Goal: Task Accomplishment & Management: Manage account settings

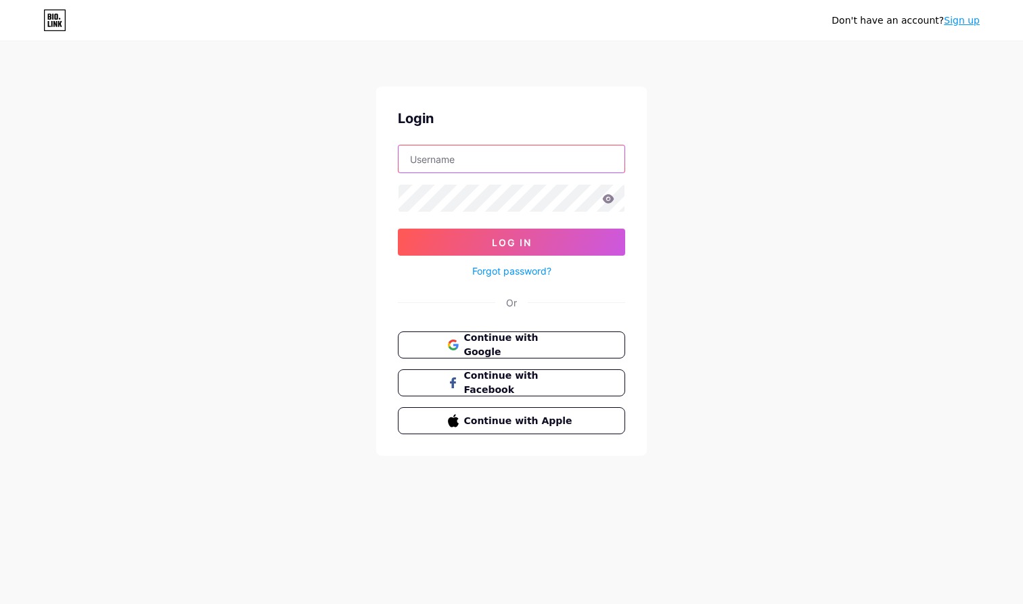
type input "[EMAIL_ADDRESS][DOMAIN_NAME]"
click at [512, 242] on button "Log In" at bounding box center [511, 242] width 227 height 27
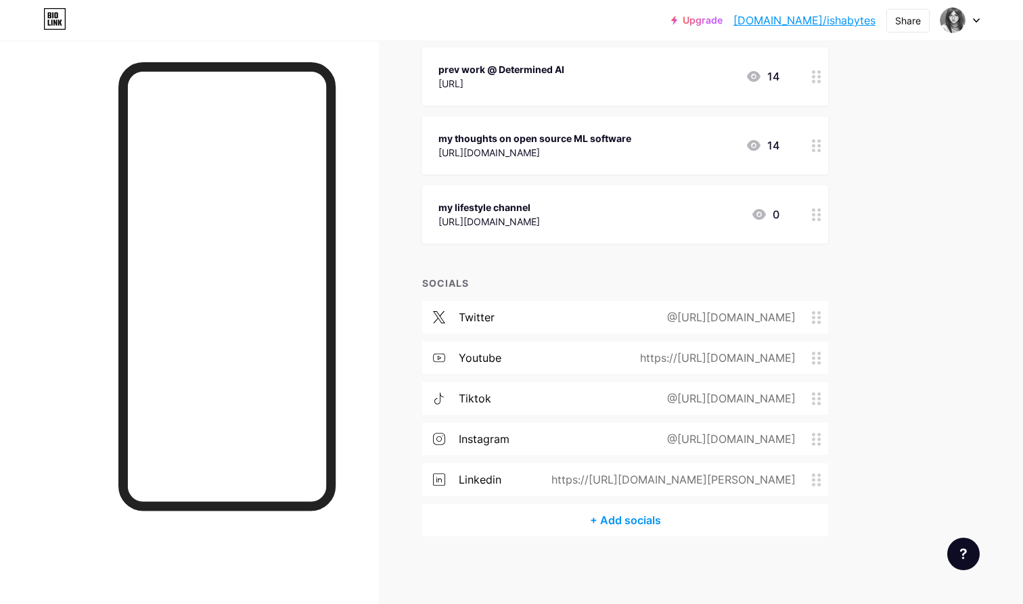
scroll to position [380, 0]
drag, startPoint x: 814, startPoint y: 407, endPoint x: 810, endPoint y: 396, distance: 11.3
click at [810, 396] on div "tiktok @ishabytes" at bounding box center [625, 399] width 406 height 32
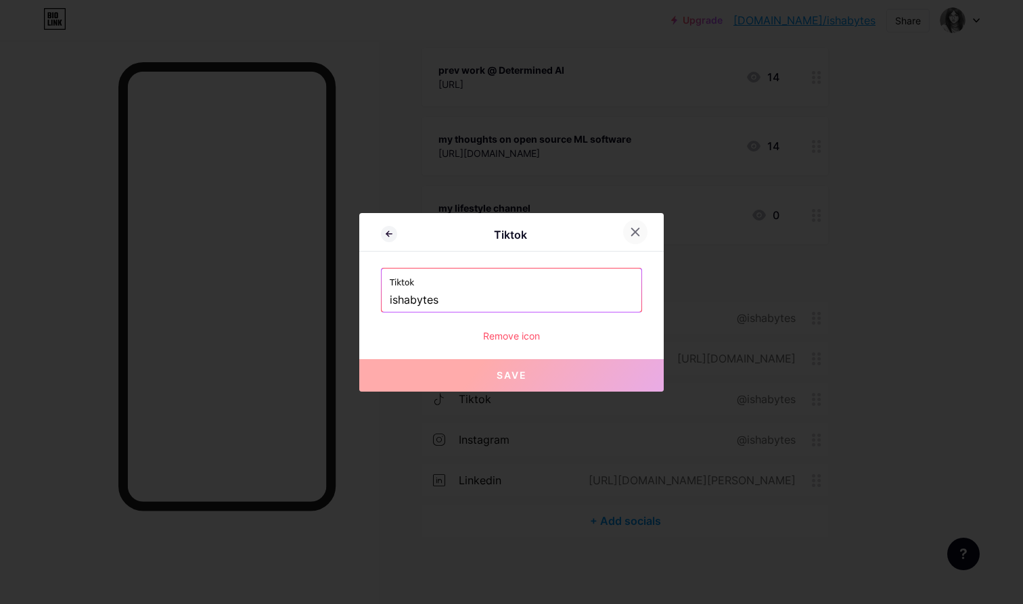
click at [642, 225] on div at bounding box center [635, 232] width 24 height 24
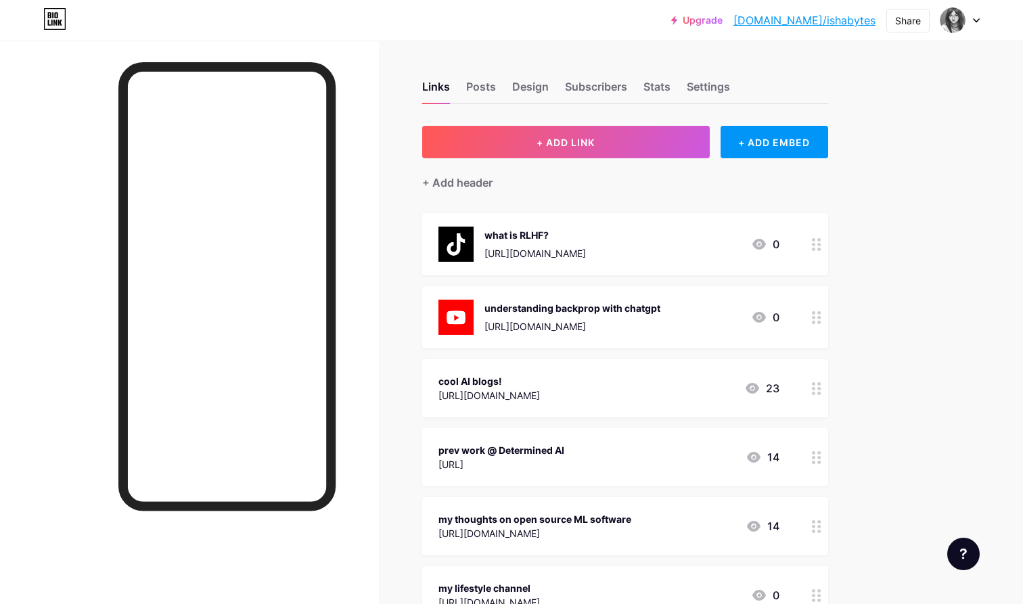
scroll to position [0, 0]
click at [822, 20] on link "[DOMAIN_NAME]/ishabytes" at bounding box center [805, 20] width 142 height 16
click at [774, 127] on div "+ ADD EMBED" at bounding box center [775, 142] width 108 height 32
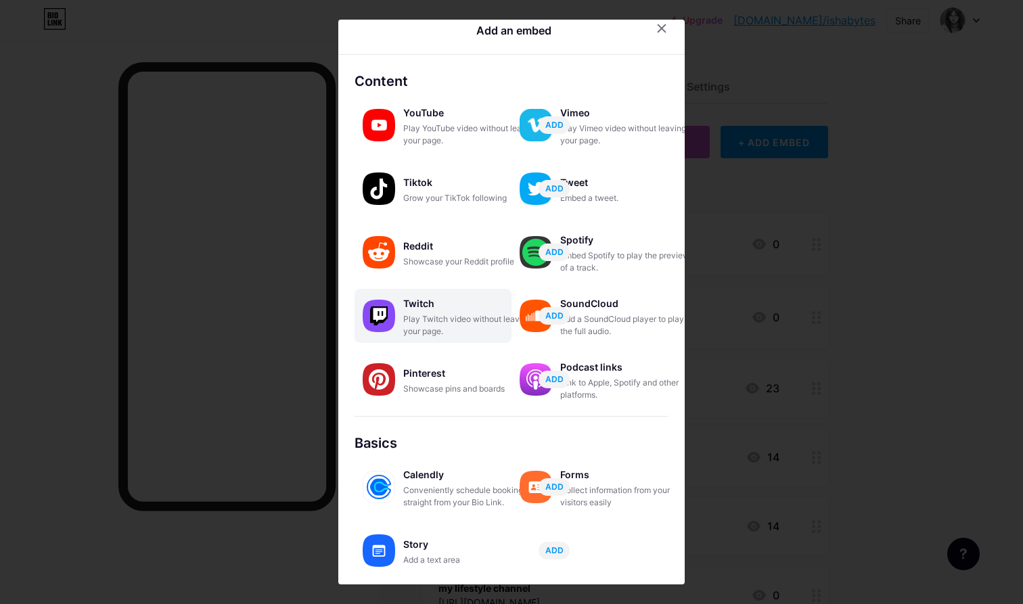
scroll to position [22, 0]
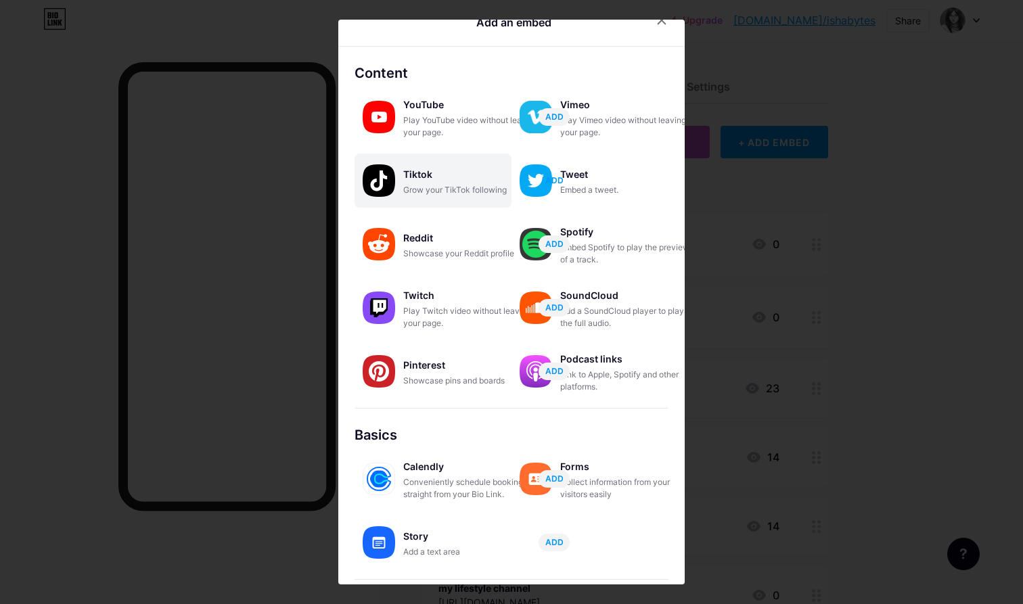
click at [555, 175] on span "ADD" at bounding box center [555, 181] width 18 height 12
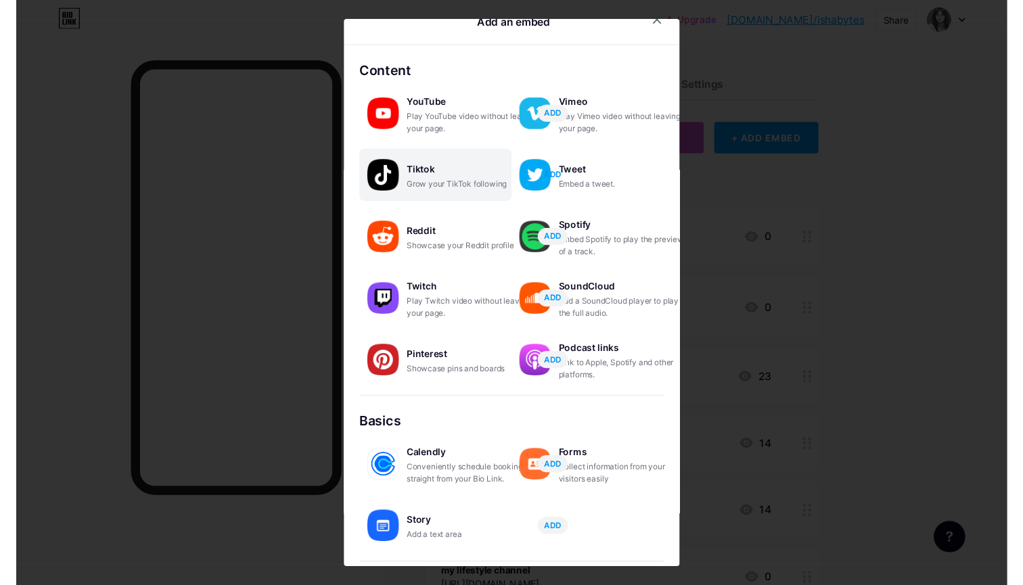
scroll to position [0, 0]
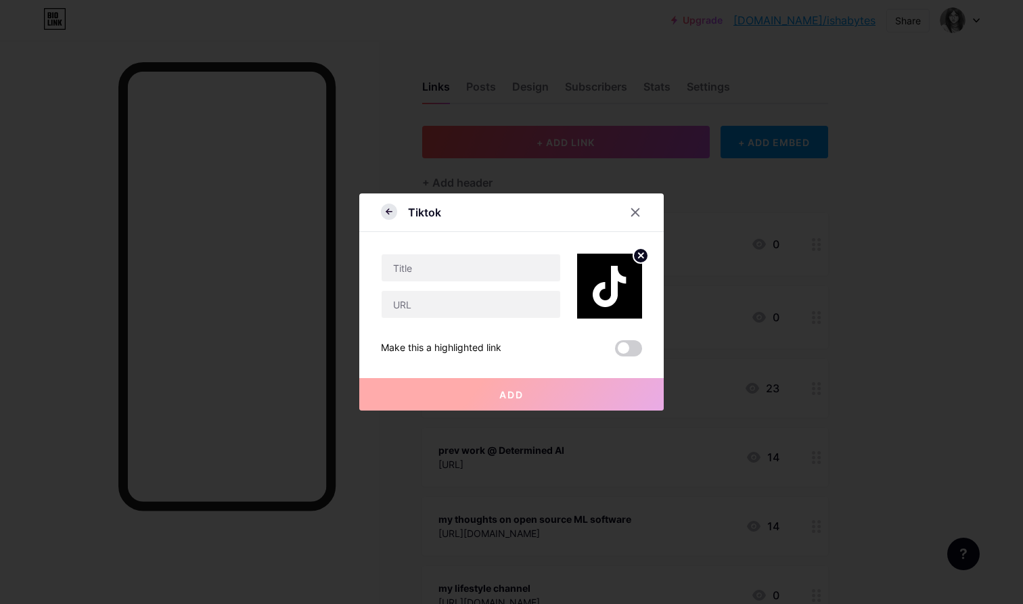
click at [389, 215] on icon at bounding box center [389, 212] width 16 height 16
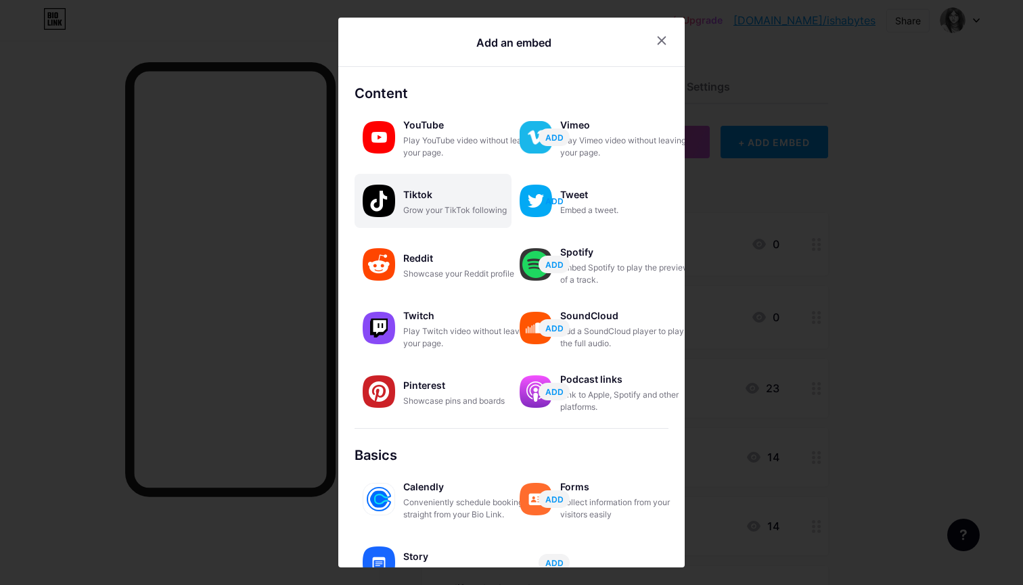
click at [556, 201] on span "ADD" at bounding box center [555, 202] width 18 height 12
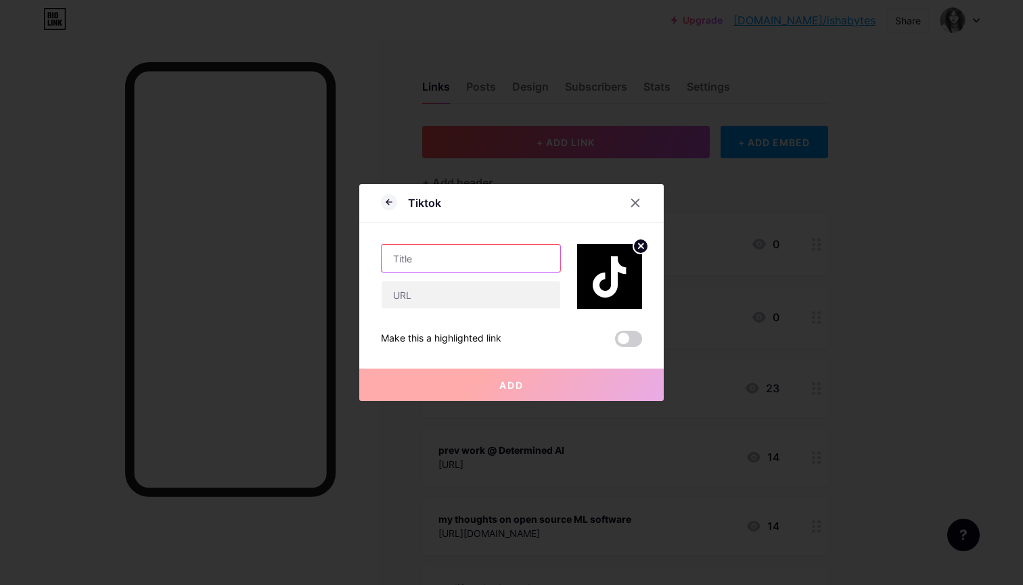
click at [466, 261] on input "text" at bounding box center [471, 258] width 179 height 27
click at [465, 302] on input "text" at bounding box center [471, 295] width 179 height 27
paste input "<blockquote class="twitter-tweet"><p lang="en" dir="ltr">What did you coerce Ch…"
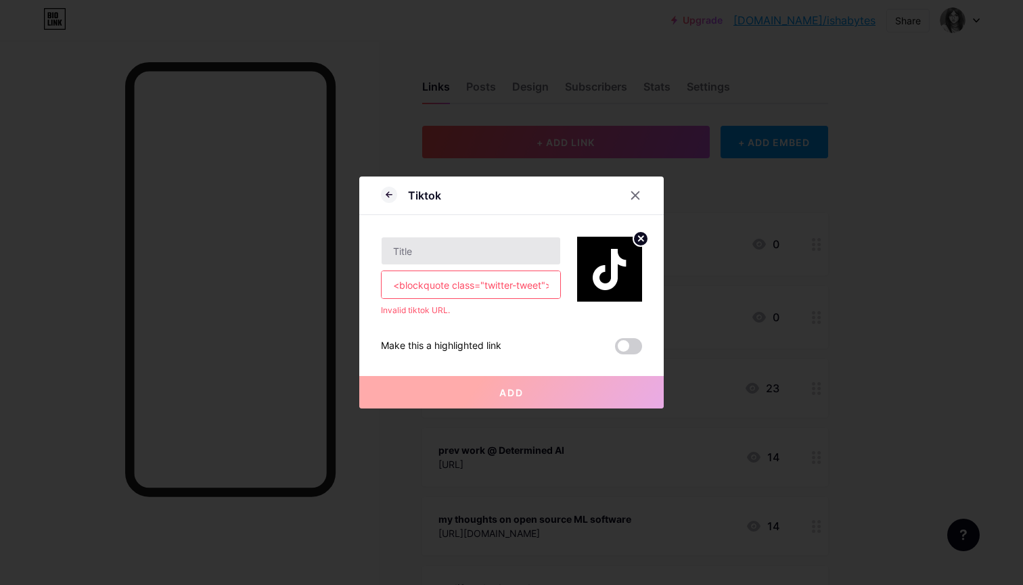
type input "<blockquote class="twitter-tweet"><p lang="en" dir="ltr">What did you coerce Ch…"
click at [469, 252] on input "text" at bounding box center [471, 251] width 179 height 27
click at [472, 296] on input "<blockquote class="twitter-tweet"><p lang="en" dir="ltr">What did you coerce Ch…" at bounding box center [471, 284] width 179 height 27
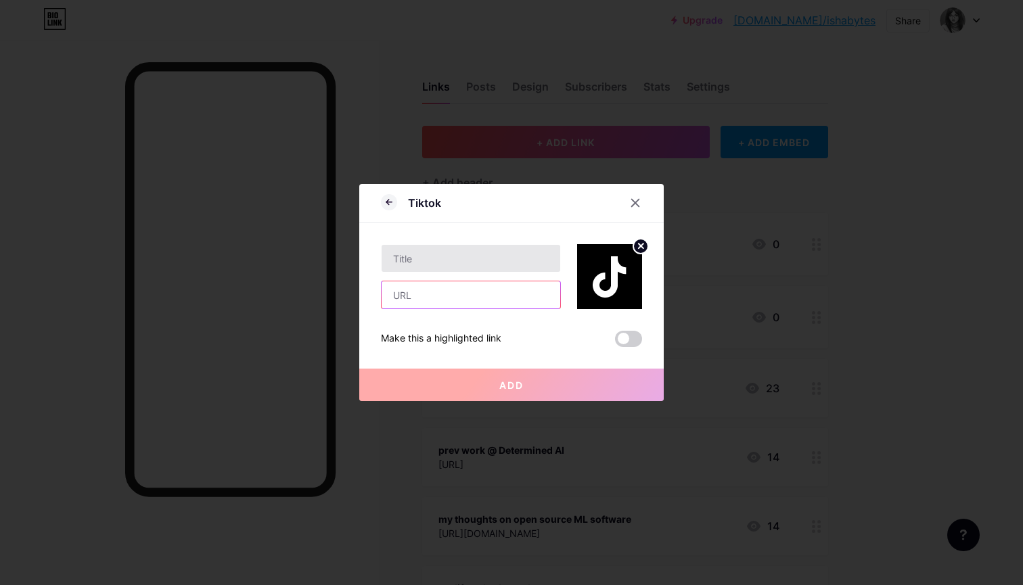
paste input "[URL][DOMAIN_NAME]"
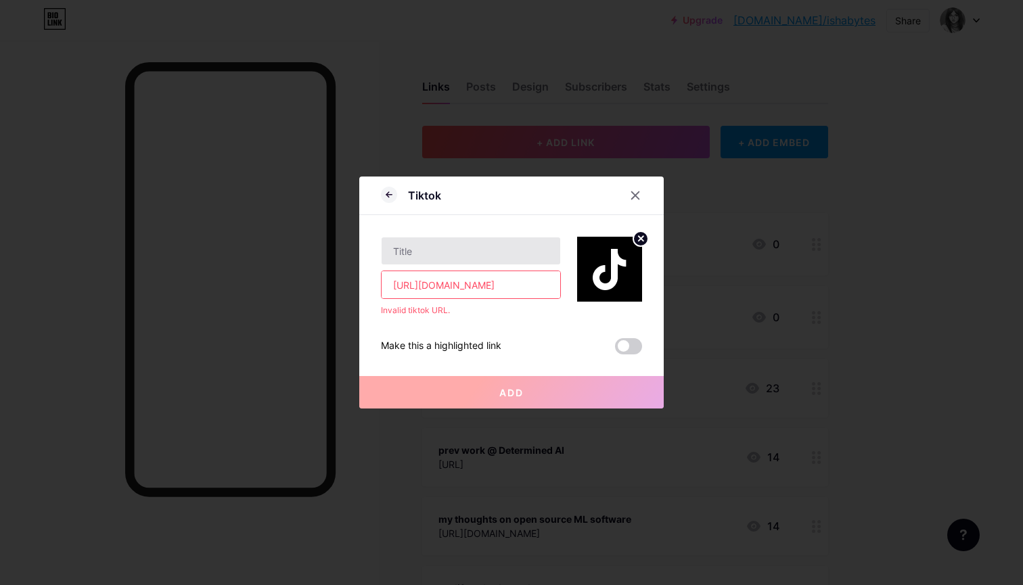
type input "[URL][DOMAIN_NAME]"
click at [418, 254] on input "text" at bounding box center [471, 251] width 179 height 27
click at [462, 276] on input "[URL][DOMAIN_NAME]" at bounding box center [471, 284] width 179 height 27
click at [466, 285] on input "[URL][DOMAIN_NAME]" at bounding box center [471, 284] width 179 height 27
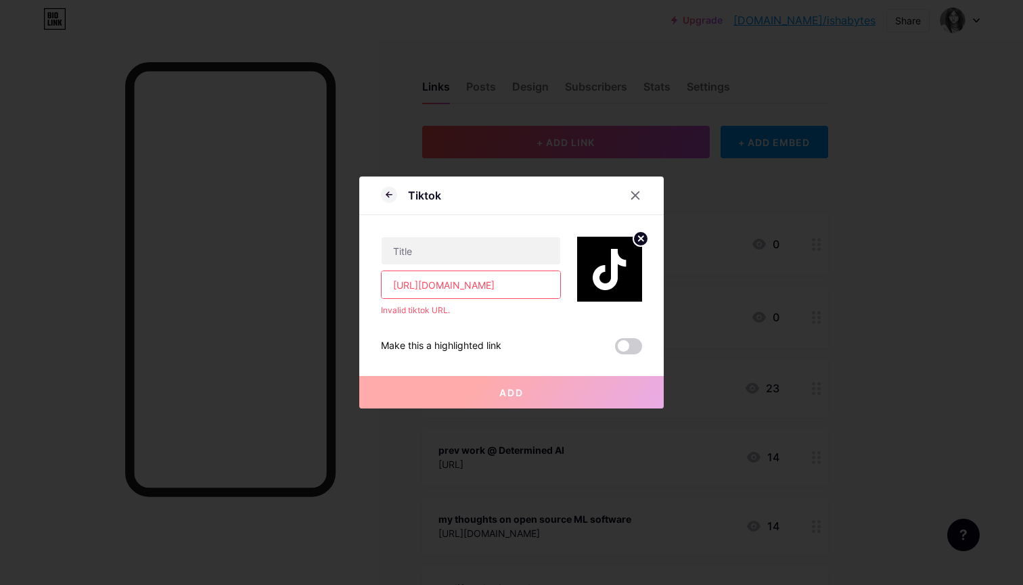
click at [466, 285] on input "[URL][DOMAIN_NAME]" at bounding box center [471, 284] width 179 height 27
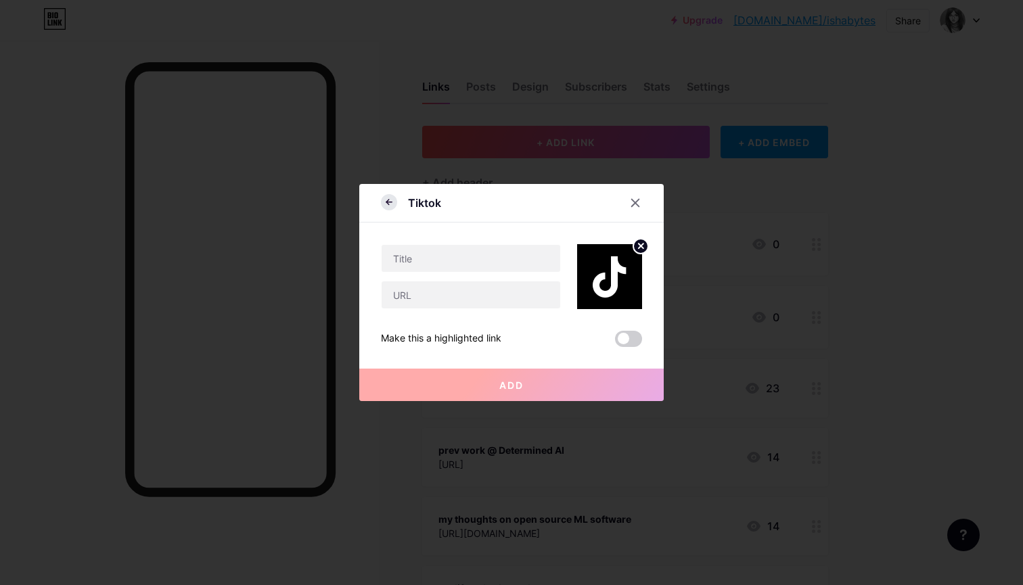
click at [392, 204] on icon at bounding box center [389, 202] width 16 height 16
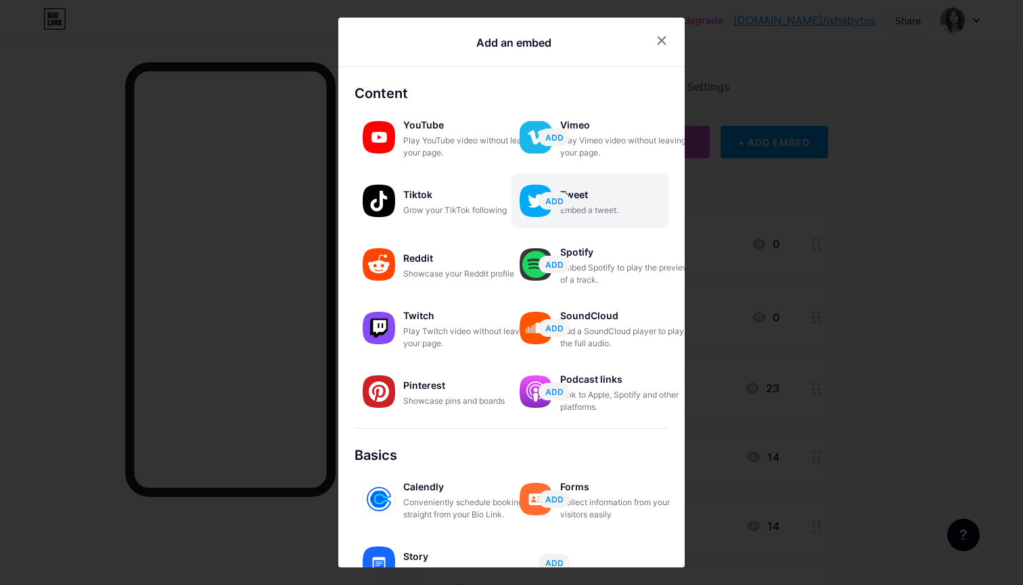
click at [596, 204] on div "Embed a tweet." at bounding box center [627, 210] width 135 height 12
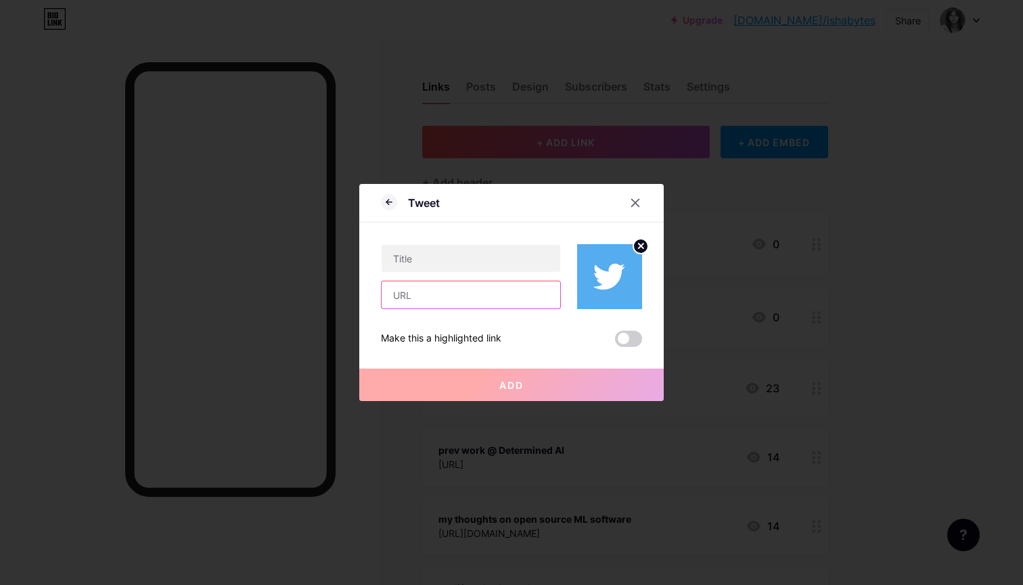
click at [472, 303] on input "text" at bounding box center [471, 295] width 179 height 27
paste input "[URL][DOMAIN_NAME]"
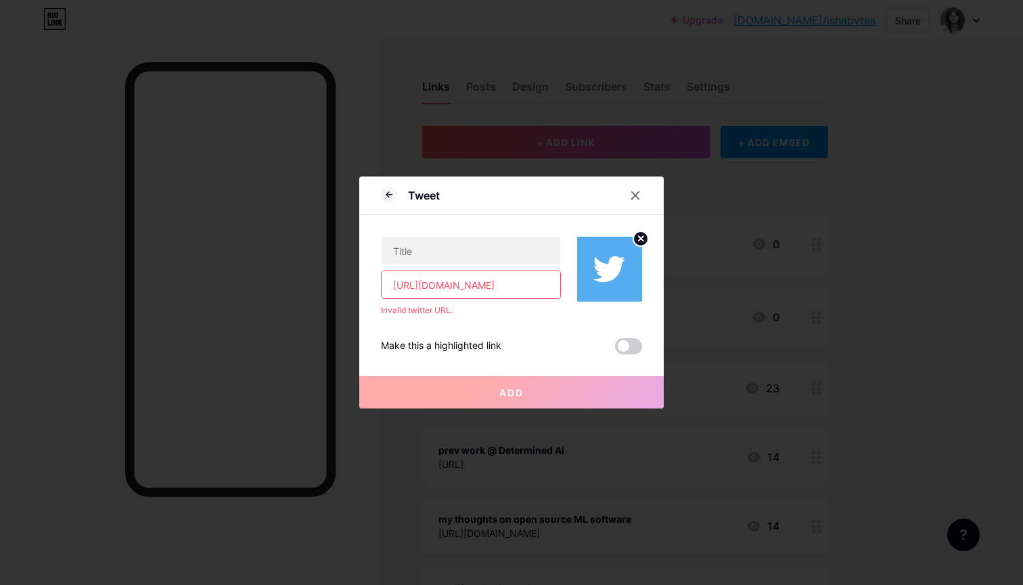
click at [448, 289] on input "[URL][DOMAIN_NAME]" at bounding box center [471, 284] width 179 height 27
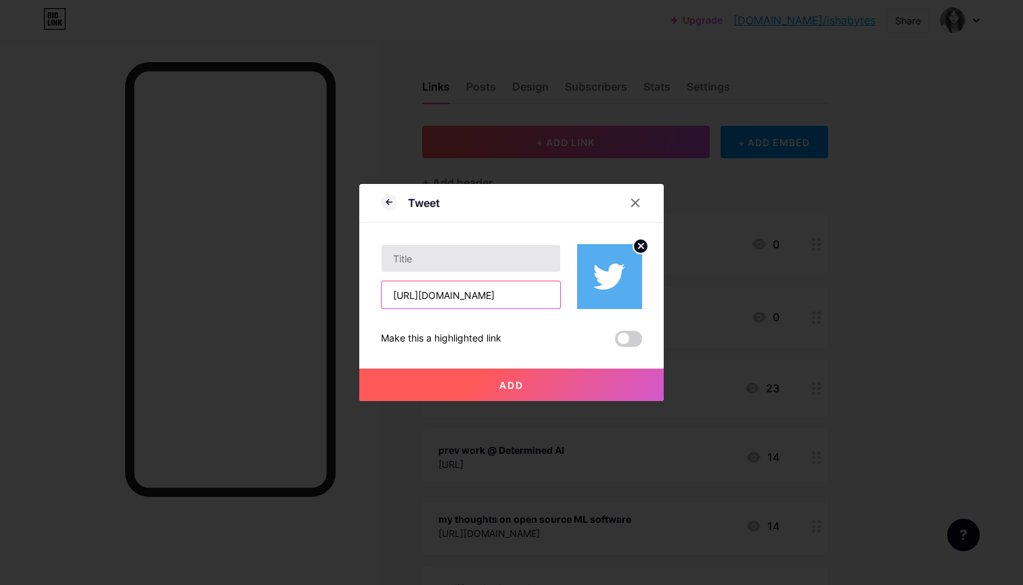
type input "[URL][DOMAIN_NAME]"
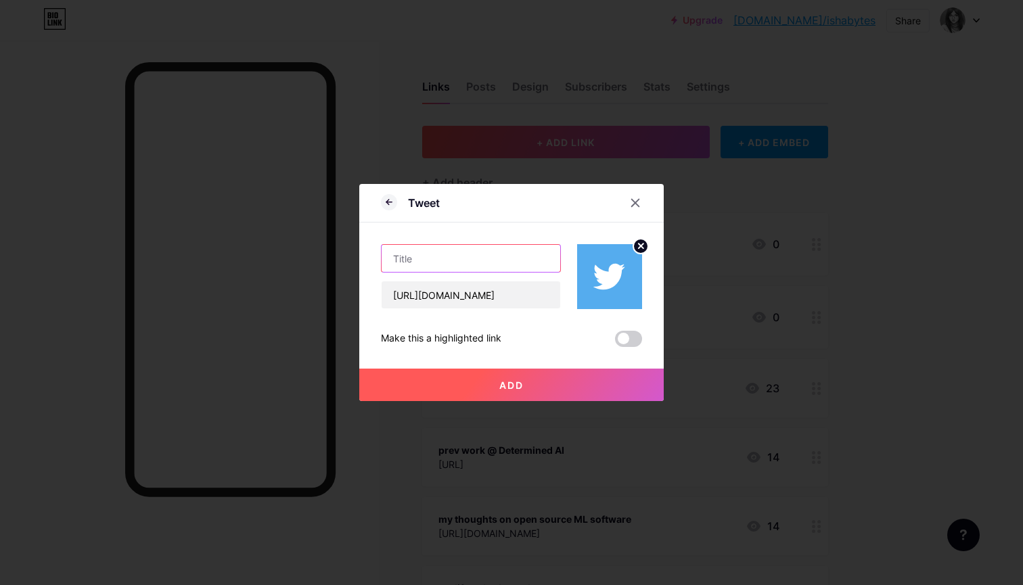
click at [479, 255] on input "text" at bounding box center [471, 258] width 179 height 27
type input "tweet"
click at [539, 387] on button "Add" at bounding box center [511, 385] width 305 height 32
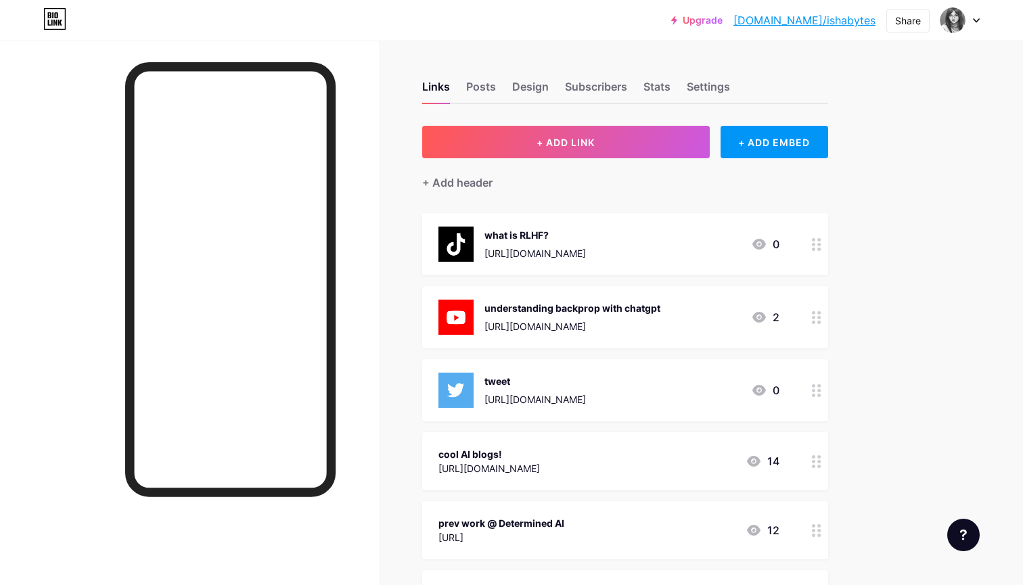
click at [808, 19] on link "[DOMAIN_NAME]/ishabytes" at bounding box center [805, 20] width 142 height 16
click at [810, 381] on div at bounding box center [816, 390] width 23 height 62
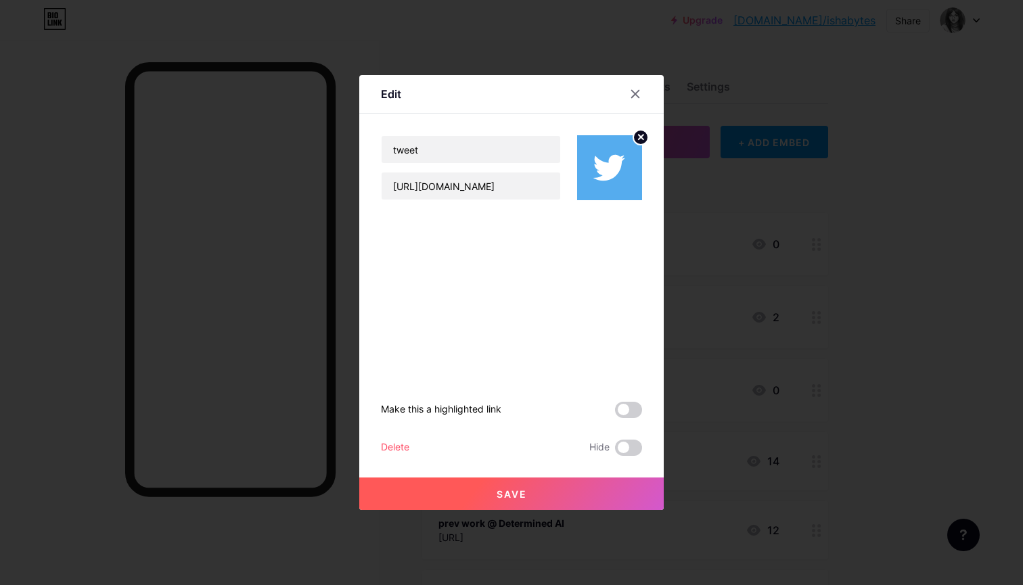
click at [498, 497] on span "Save" at bounding box center [512, 495] width 30 height 12
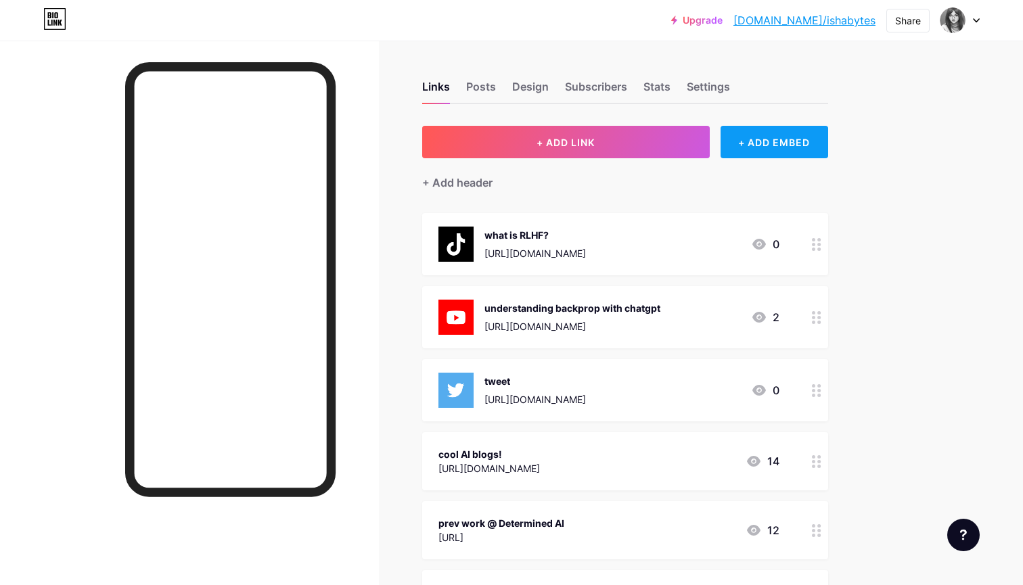
click at [755, 142] on div "+ ADD EMBED" at bounding box center [775, 142] width 108 height 32
click at [612, 200] on div "Tweet" at bounding box center [627, 194] width 135 height 19
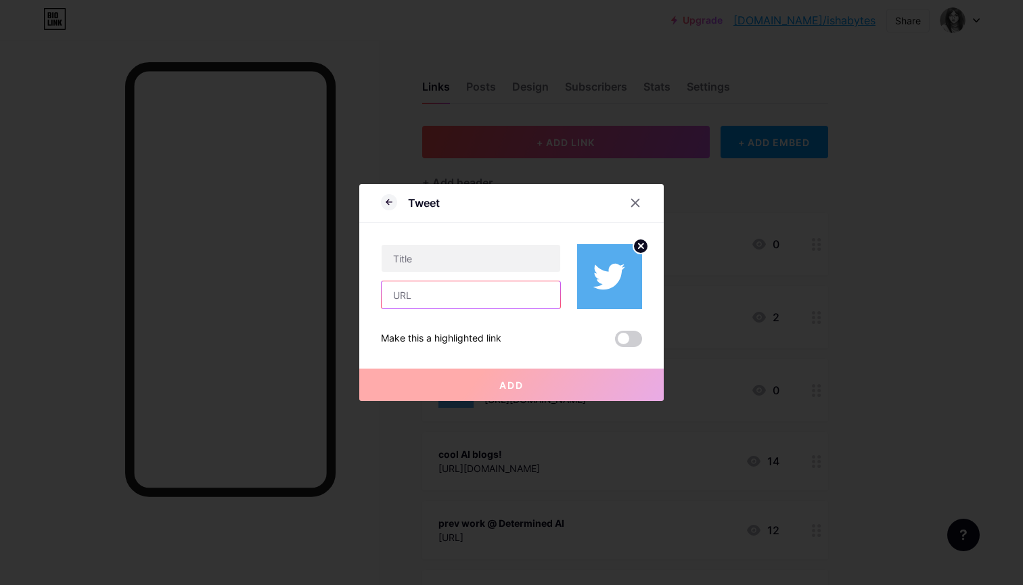
click at [516, 294] on input "text" at bounding box center [471, 295] width 179 height 27
click at [639, 244] on icon at bounding box center [641, 246] width 5 height 5
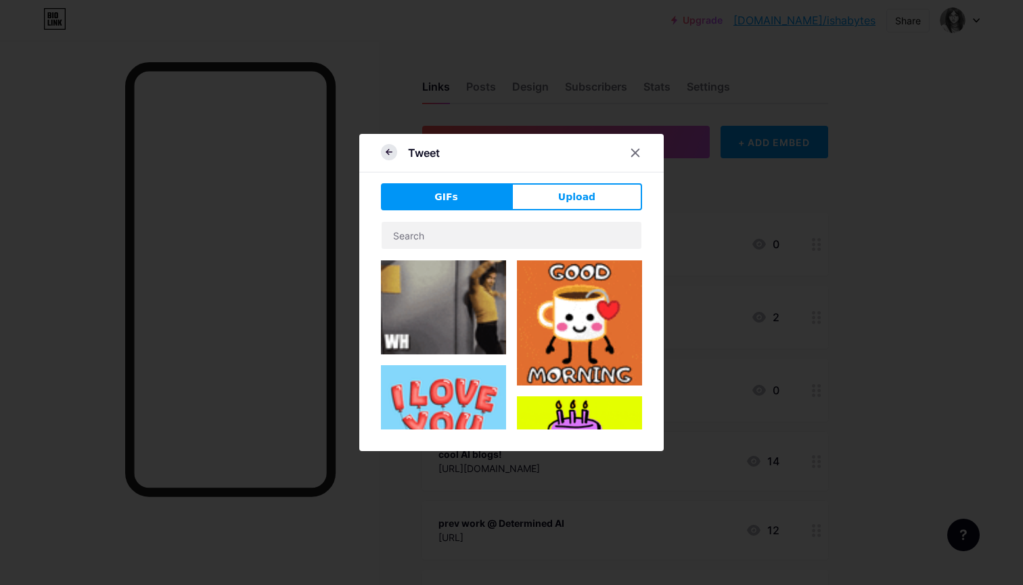
click at [391, 152] on icon at bounding box center [388, 152] width 5 height 0
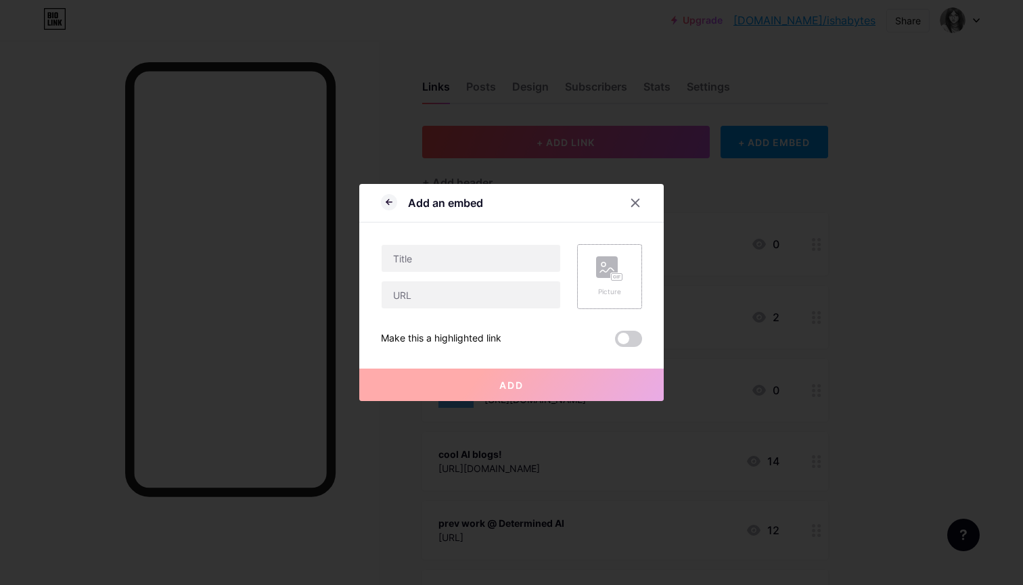
click at [638, 278] on div "Picture" at bounding box center [609, 276] width 65 height 65
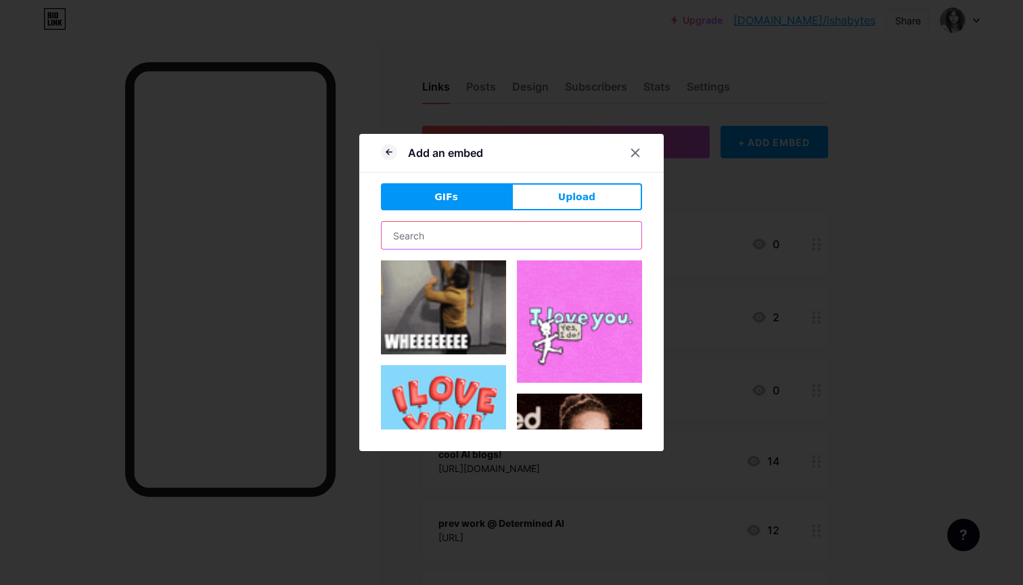
click at [483, 233] on input "text" at bounding box center [512, 235] width 260 height 27
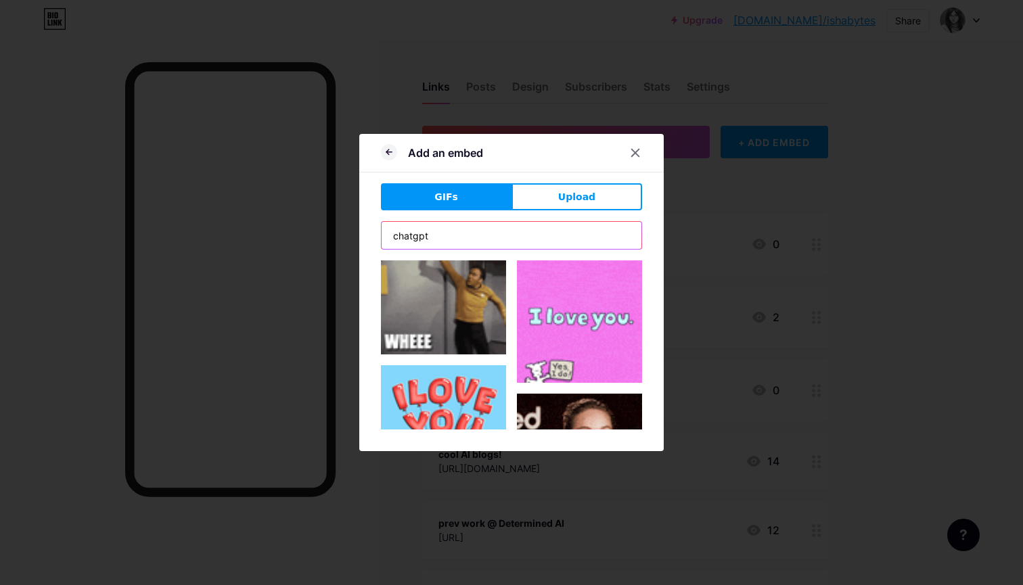
type input "chatgpt"
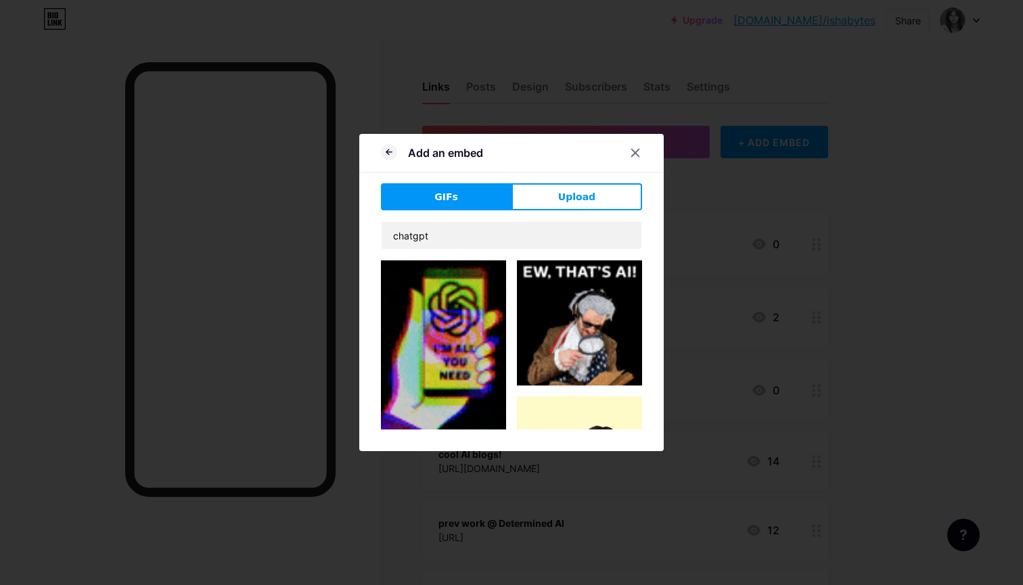
click at [447, 336] on img at bounding box center [443, 353] width 125 height 184
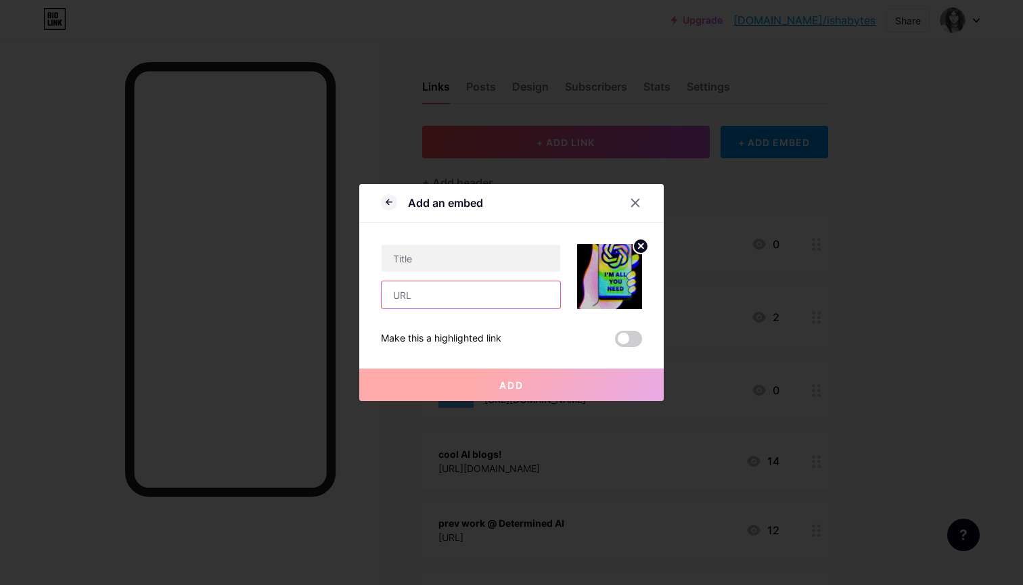
click at [441, 297] on input "text" at bounding box center [471, 295] width 179 height 27
paste input "[URL][DOMAIN_NAME]"
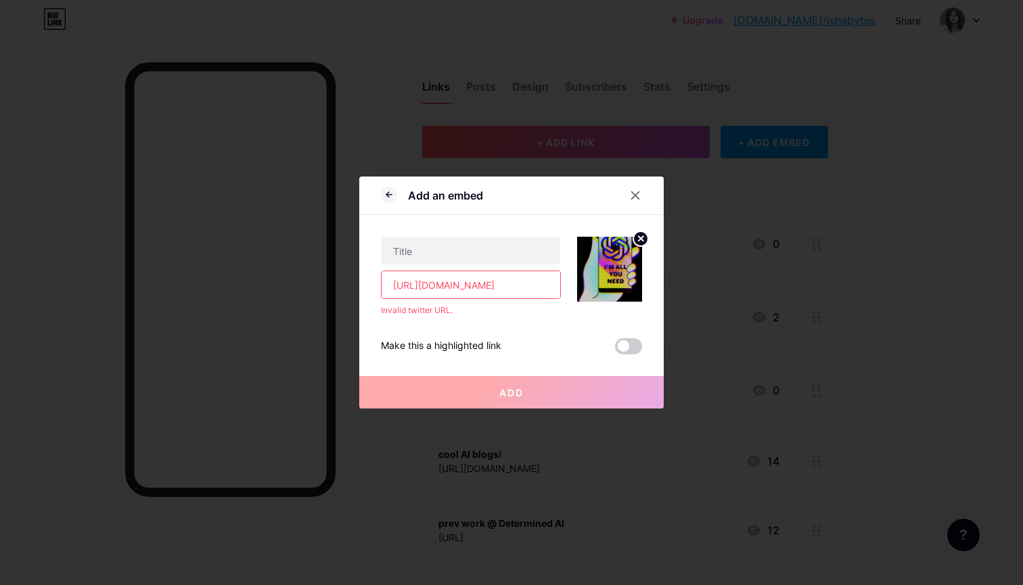
type input "[URL][DOMAIN_NAME]"
click at [819, 387] on div at bounding box center [511, 292] width 1023 height 585
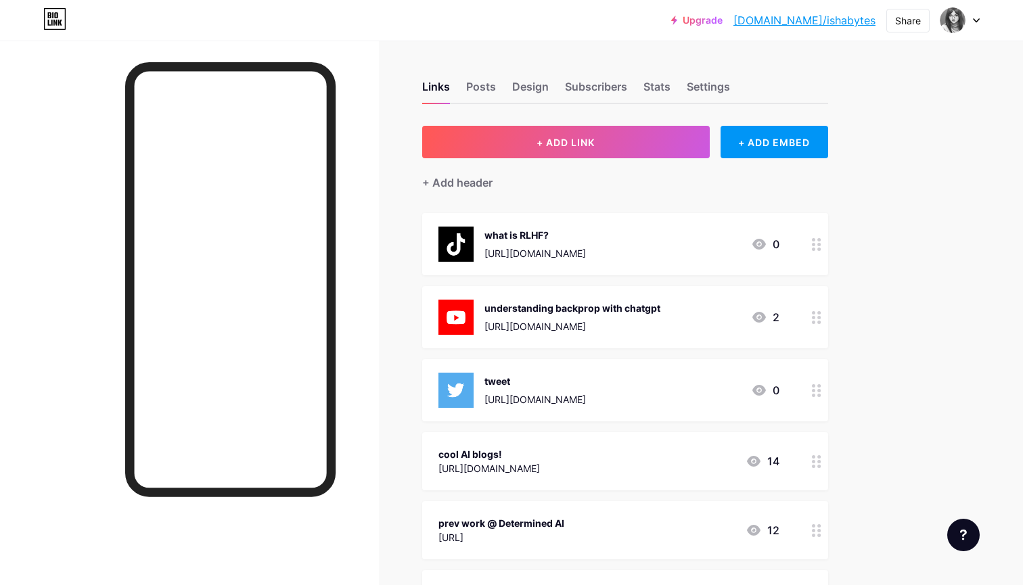
click at [808, 390] on div at bounding box center [816, 390] width 23 height 62
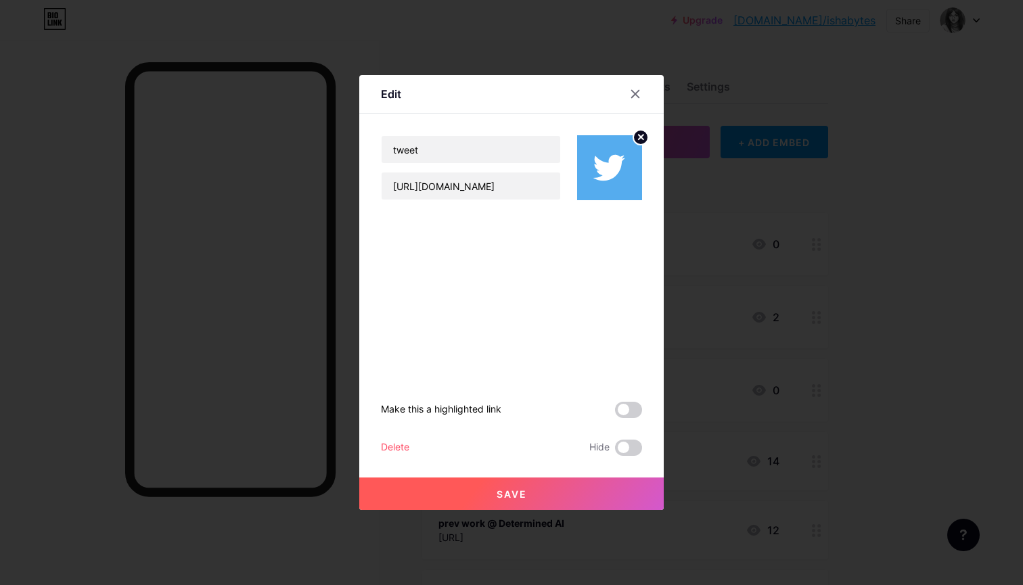
click at [817, 391] on div at bounding box center [511, 292] width 1023 height 585
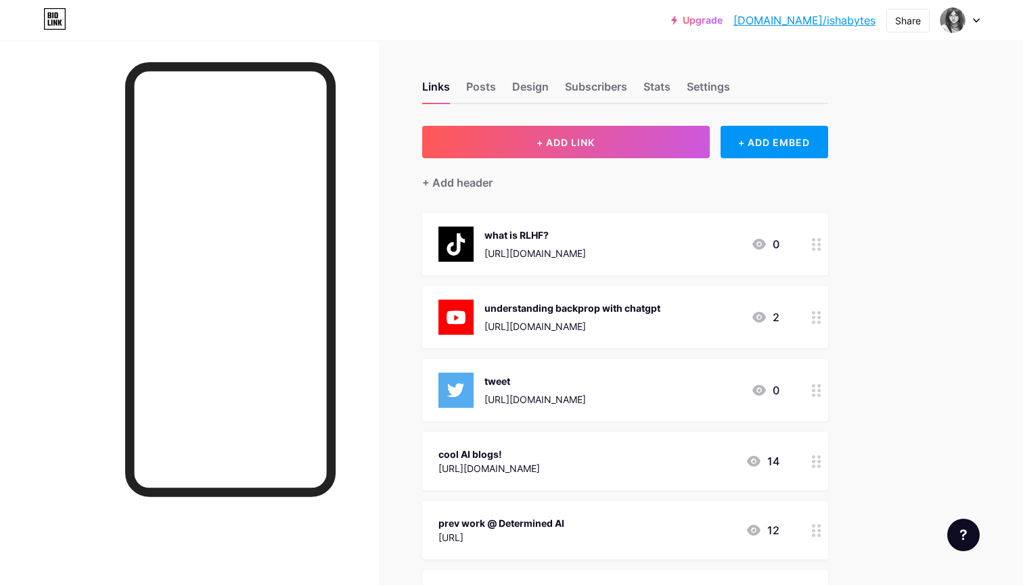
click at [814, 394] on circle at bounding box center [813, 395] width 3 height 3
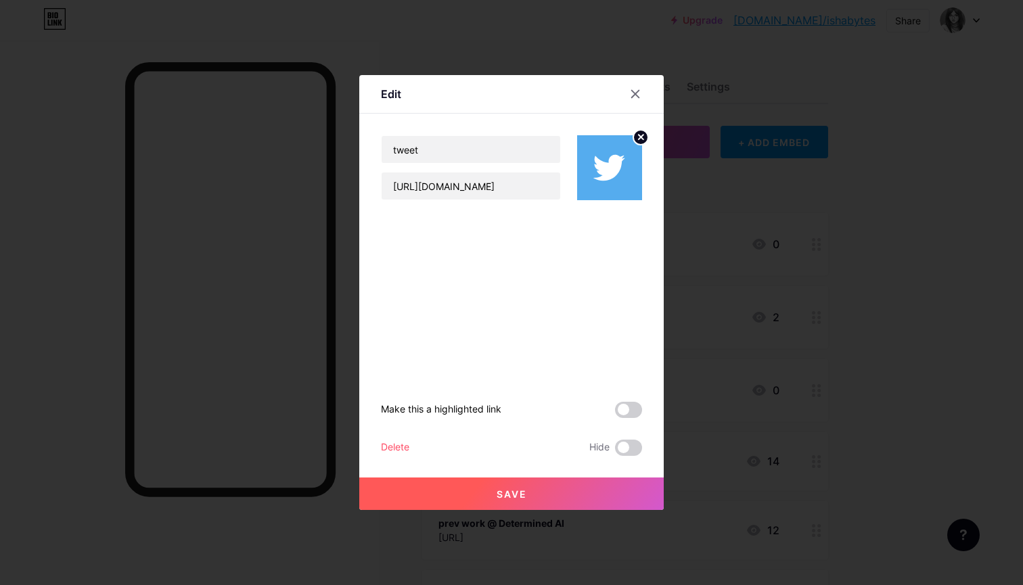
click at [400, 449] on div "Delete" at bounding box center [395, 448] width 28 height 16
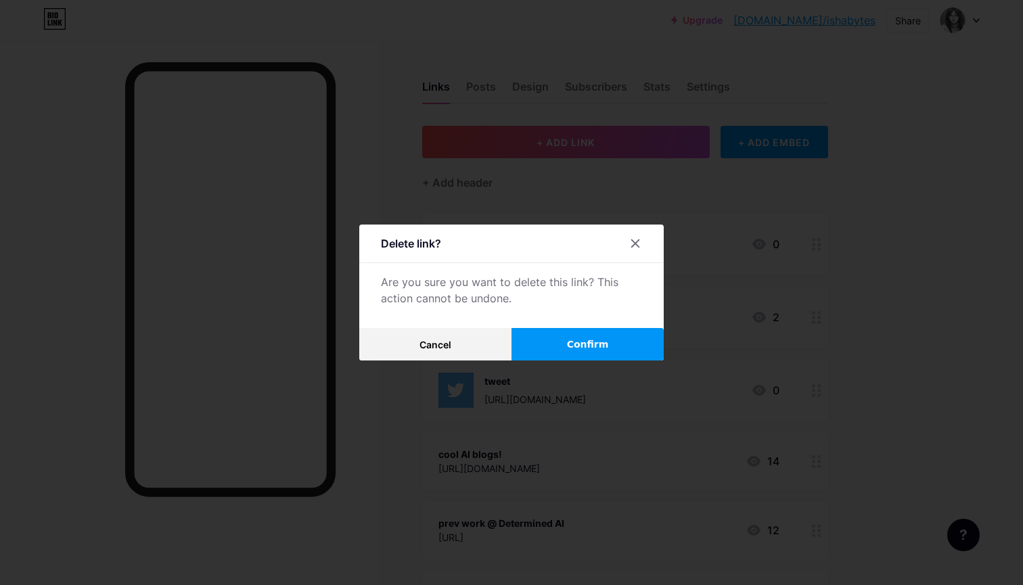
click at [585, 342] on span "Confirm" at bounding box center [588, 345] width 42 height 14
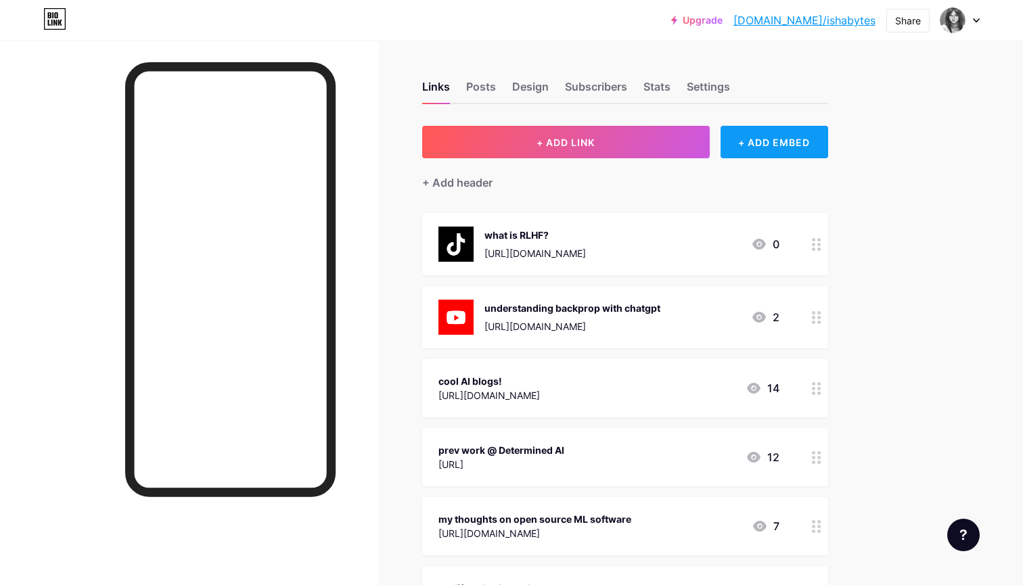
click at [767, 143] on div "+ ADD EMBED" at bounding box center [775, 142] width 108 height 32
click at [600, 205] on div "Embed a tweet." at bounding box center [627, 210] width 135 height 12
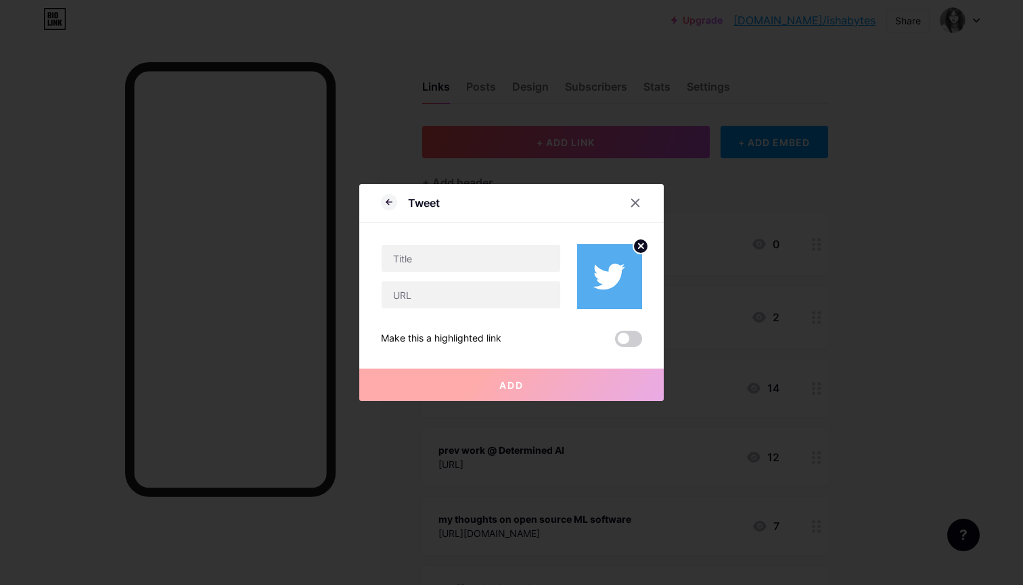
click at [640, 246] on icon at bounding box center [641, 246] width 5 height 5
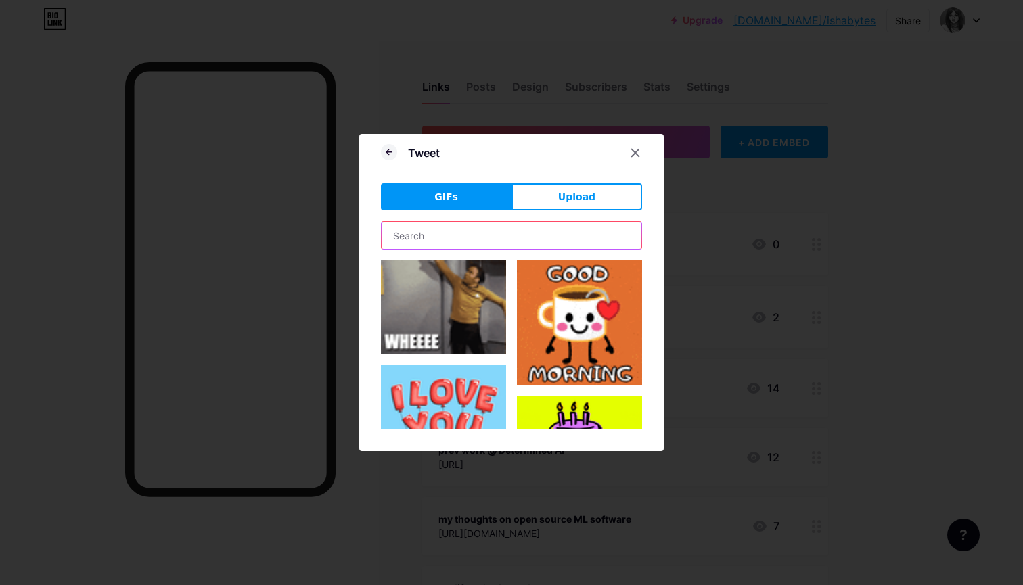
click at [444, 222] on input "text" at bounding box center [512, 235] width 260 height 27
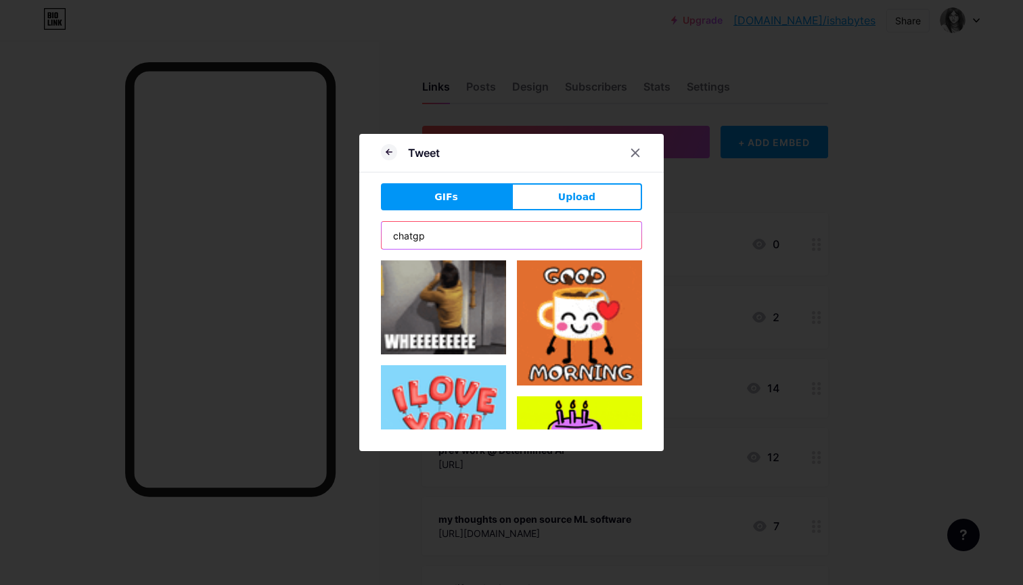
type input "chatgpt"
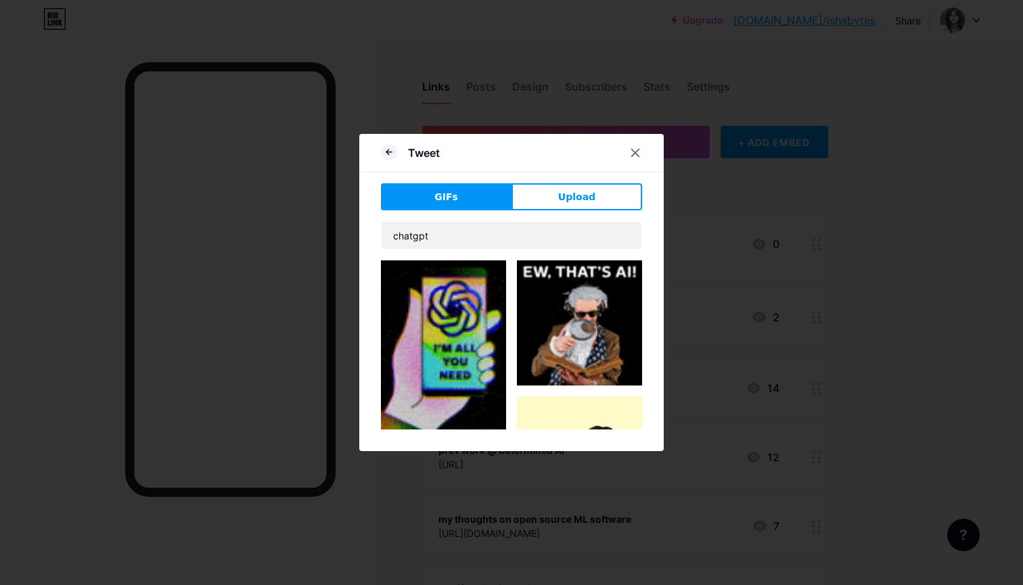
click at [429, 332] on img at bounding box center [443, 353] width 125 height 184
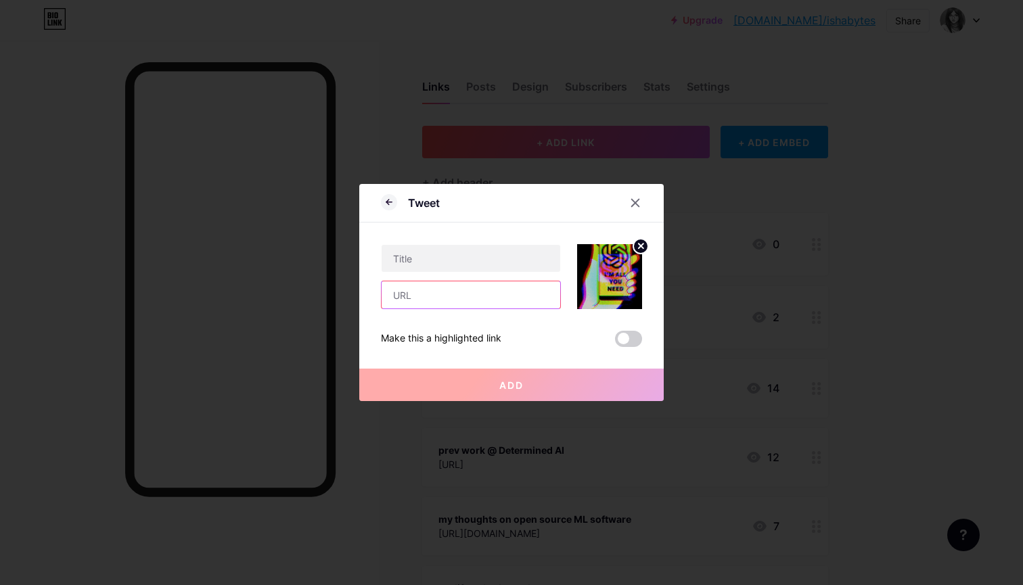
click at [425, 298] on input "text" at bounding box center [471, 295] width 179 height 27
paste input "[URL][DOMAIN_NAME]"
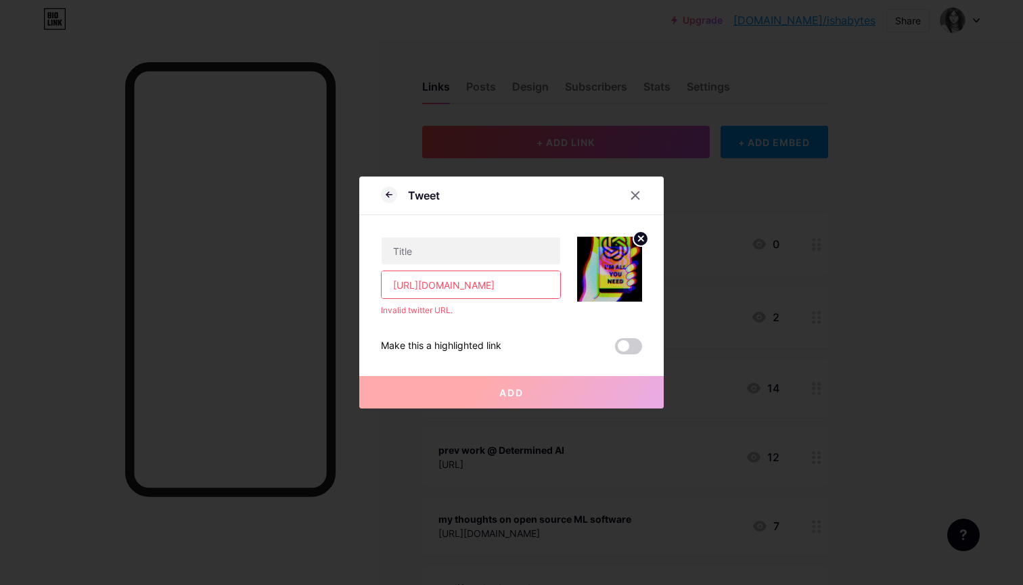
click at [406, 284] on input "[URL][DOMAIN_NAME]" at bounding box center [471, 284] width 179 height 27
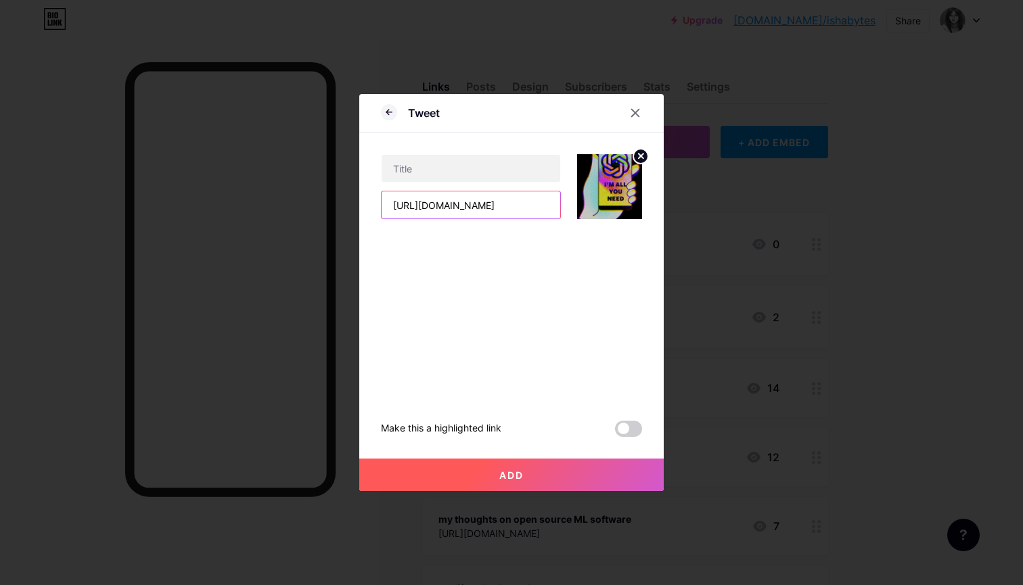
type input "[URL][DOMAIN_NAME]"
click at [457, 150] on div "[URL][DOMAIN_NAME]" at bounding box center [511, 176] width 261 height 87
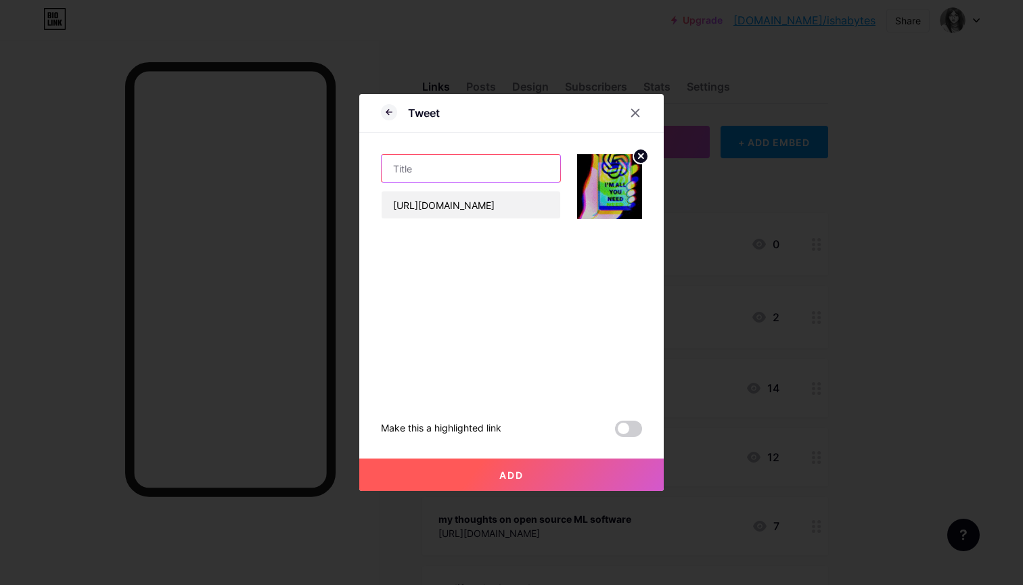
click at [456, 169] on input "text" at bounding box center [471, 168] width 179 height 27
click at [504, 476] on span "Add" at bounding box center [512, 476] width 24 height 12
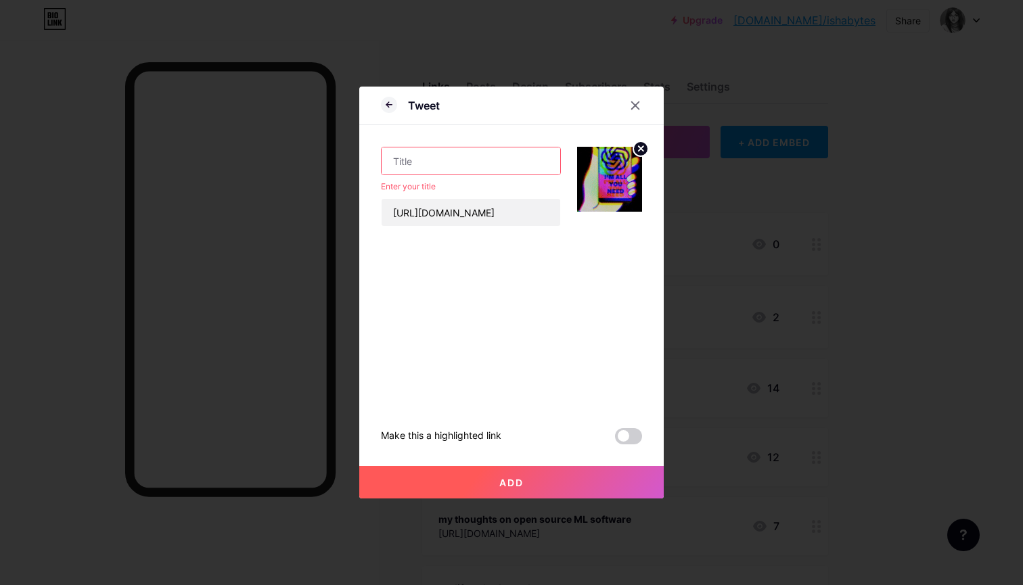
click at [461, 148] on input "text" at bounding box center [471, 161] width 179 height 27
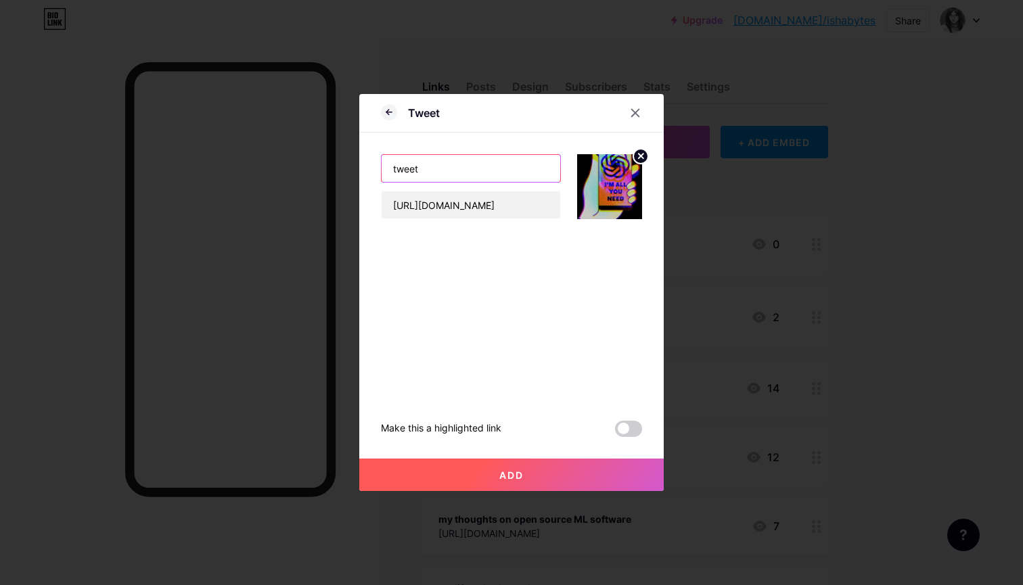
type input "tweet"
click at [490, 483] on button "Add" at bounding box center [511, 475] width 305 height 32
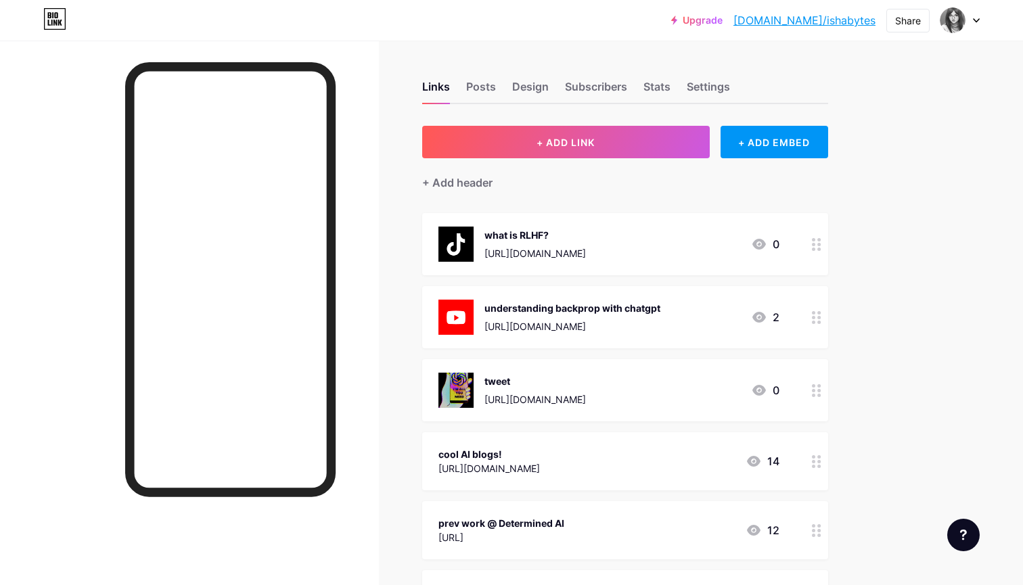
click at [811, 390] on div at bounding box center [816, 390] width 23 height 62
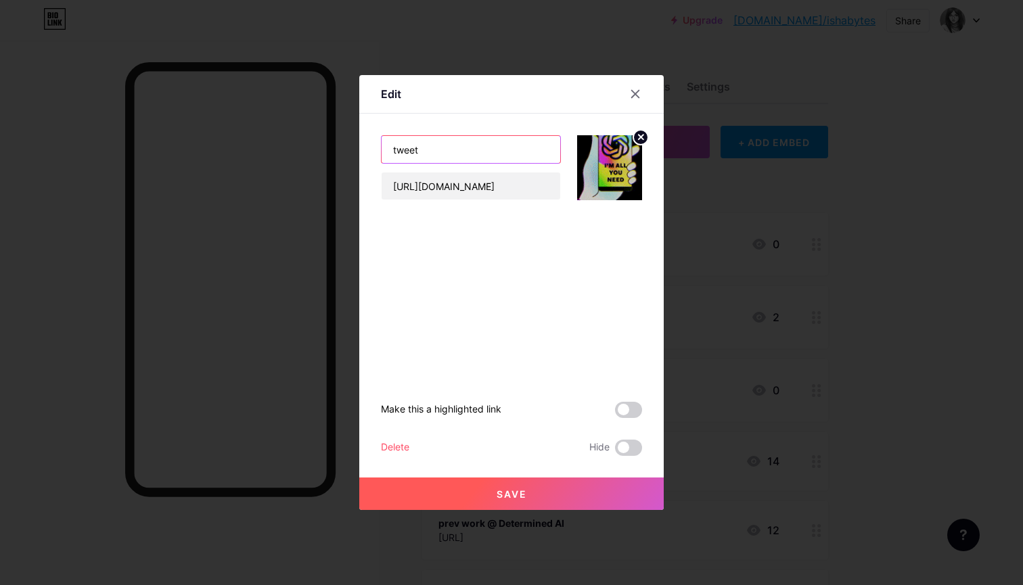
click at [458, 155] on input "tweet" at bounding box center [471, 149] width 179 height 27
type input "what did you coerce ChatGPT into doin"
click at [468, 150] on input "what did you coerce ChatGPT into doin" at bounding box center [471, 149] width 179 height 27
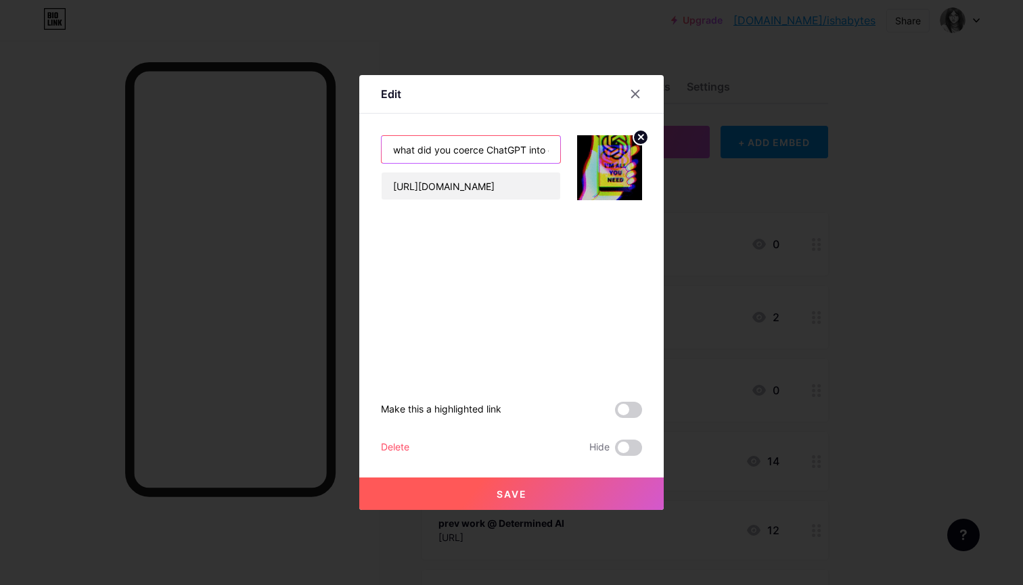
click at [468, 150] on input "what did you coerce ChatGPT into doin" at bounding box center [471, 149] width 179 height 27
type input "tweet"
click at [624, 415] on span at bounding box center [628, 410] width 27 height 16
click at [615, 414] on input "checkbox" at bounding box center [615, 414] width 0 height 0
click at [521, 495] on span "Save" at bounding box center [512, 495] width 30 height 12
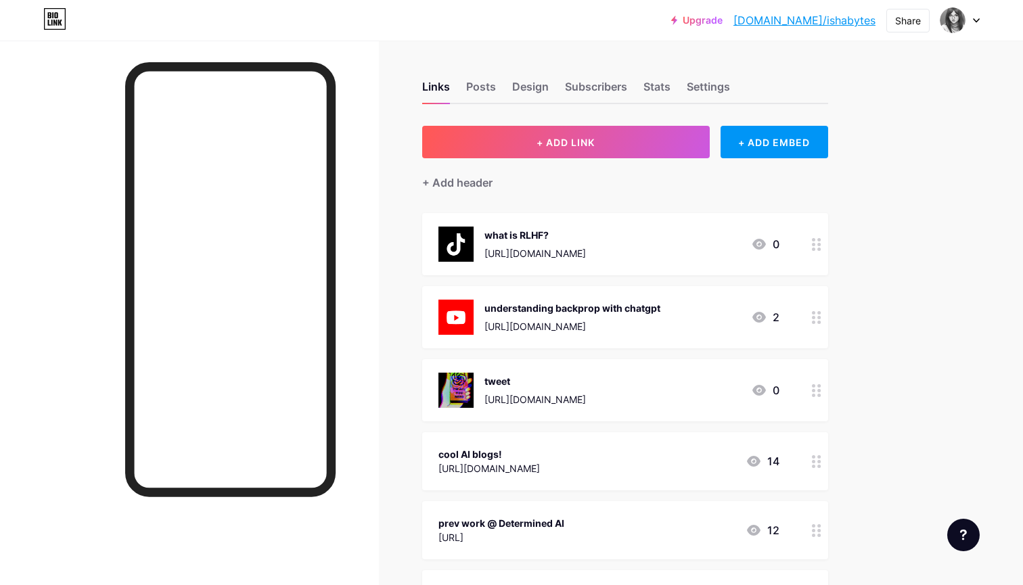
click at [834, 14] on link "[DOMAIN_NAME]/ishabytes" at bounding box center [805, 20] width 142 height 16
click at [820, 389] on circle at bounding box center [819, 390] width 3 height 3
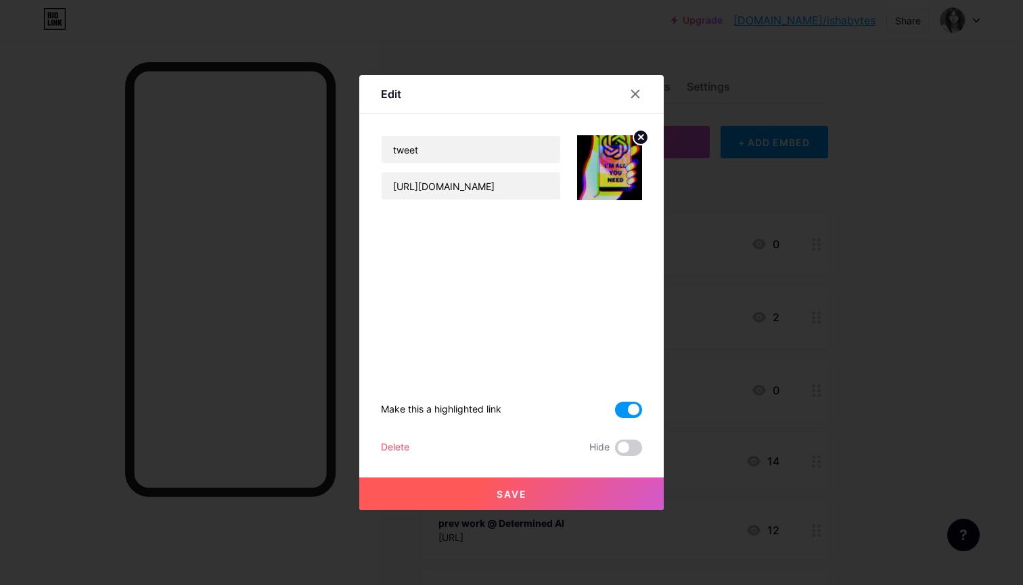
click at [628, 418] on div "Make this a highlighted link Delete Hide Save" at bounding box center [511, 328] width 261 height 256
click at [629, 409] on span at bounding box center [628, 410] width 27 height 16
click at [615, 414] on input "checkbox" at bounding box center [615, 414] width 0 height 0
click at [654, 266] on div "Edit tweet [URL][DOMAIN_NAME] Make this a highlighted link Delete Hide Save twe…" at bounding box center [511, 292] width 305 height 435
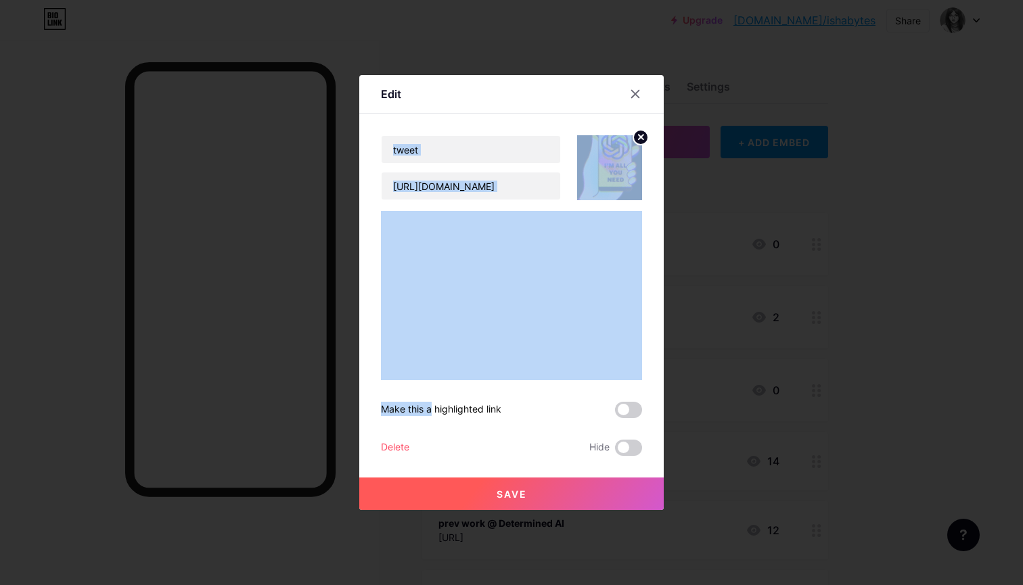
drag, startPoint x: 636, startPoint y: 95, endPoint x: 536, endPoint y: 384, distance: 305.0
click at [537, 386] on div "Edit tweet [URL][DOMAIN_NAME] Make this a highlighted link Delete Hide Save twe…" at bounding box center [511, 292] width 305 height 435
click at [502, 486] on button "Save" at bounding box center [511, 494] width 305 height 32
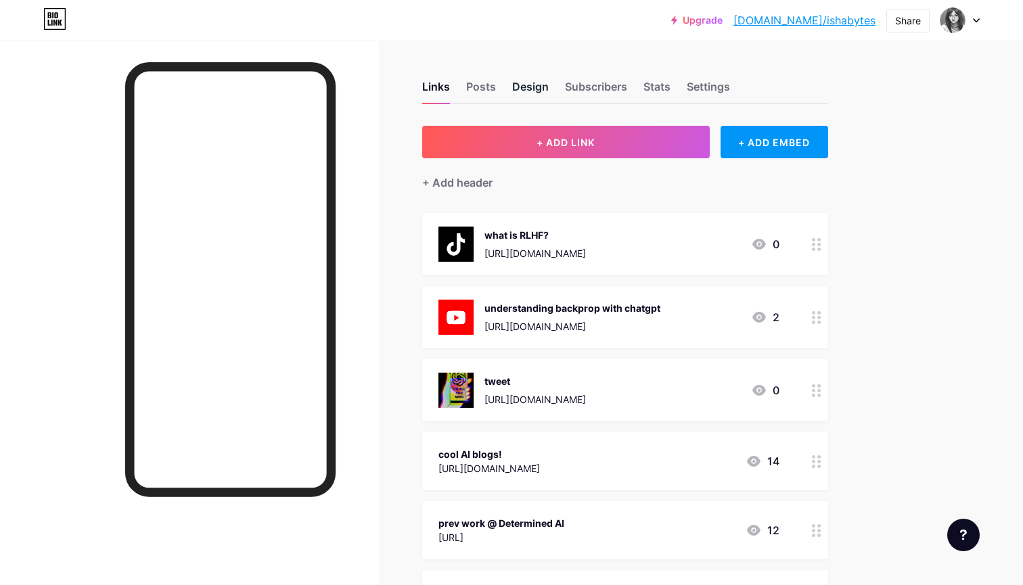
click at [536, 91] on div "Design" at bounding box center [530, 91] width 37 height 24
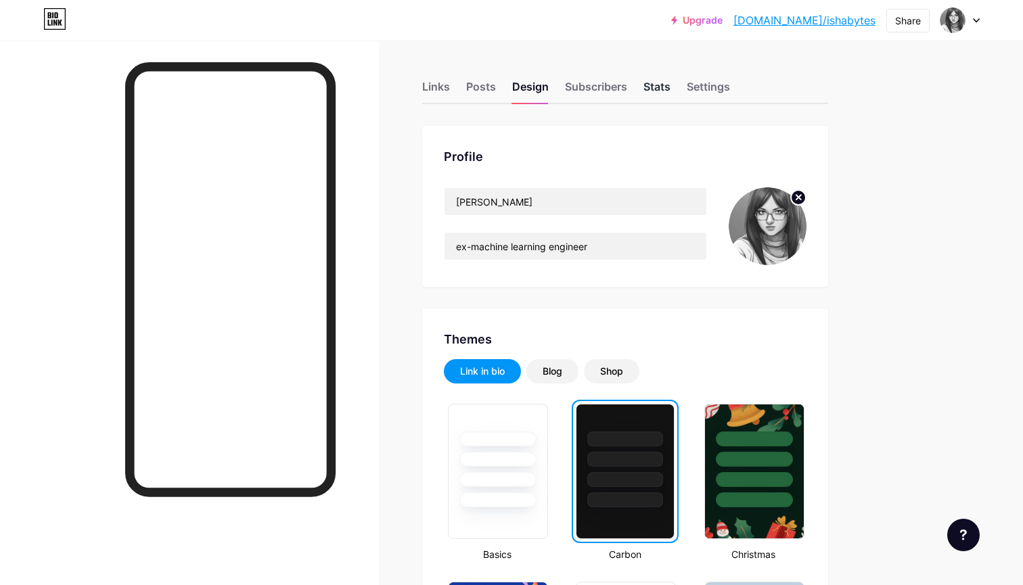
click at [663, 83] on div "Stats" at bounding box center [657, 91] width 27 height 24
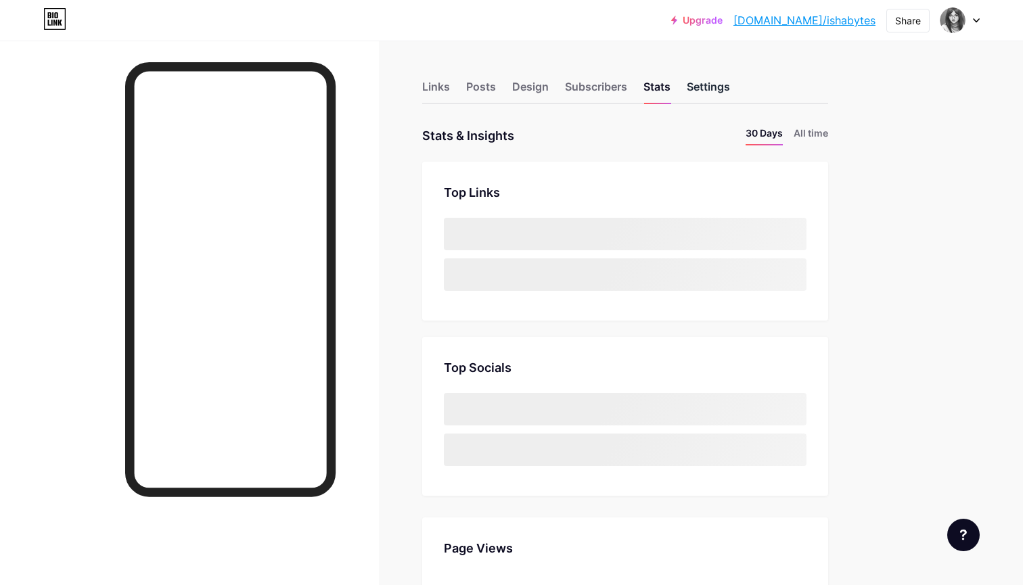
click at [705, 85] on div "Settings" at bounding box center [708, 91] width 43 height 24
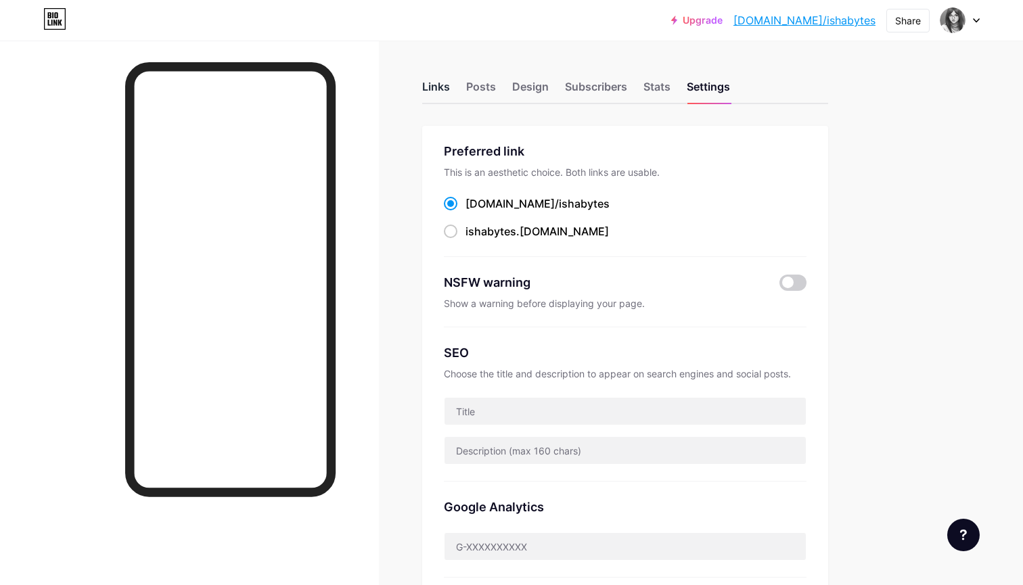
click at [441, 89] on div "Links" at bounding box center [436, 91] width 28 height 24
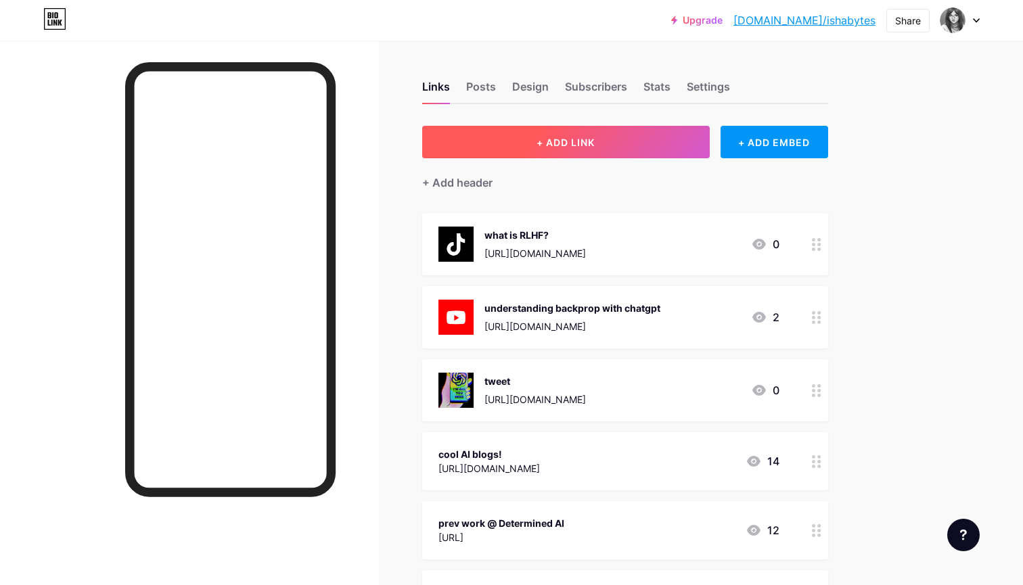
click at [663, 137] on button "+ ADD LINK" at bounding box center [566, 142] width 288 height 32
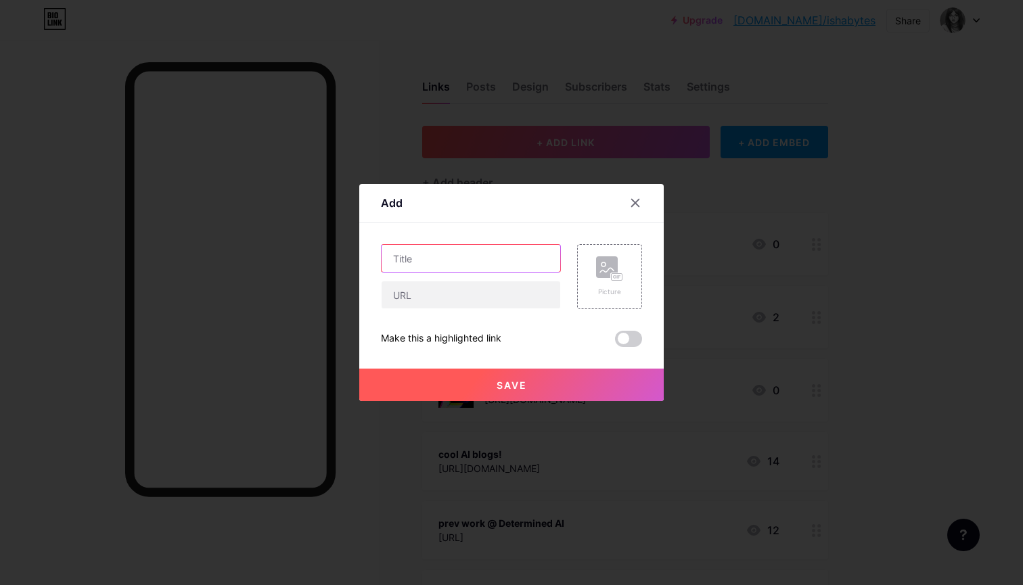
click at [507, 266] on input "text" at bounding box center [471, 258] width 179 height 27
click at [504, 302] on input "text" at bounding box center [471, 295] width 179 height 27
paste input "[URL][DOMAIN_NAME]"
type input "[URL][DOMAIN_NAME]"
click at [459, 257] on input "text" at bounding box center [471, 258] width 179 height 27
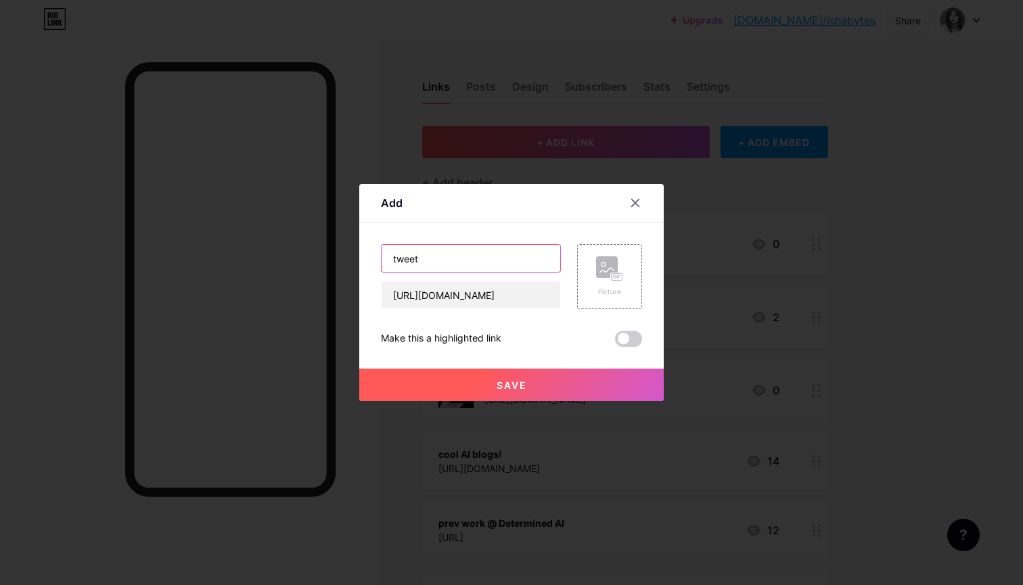
type input "tweet"
click at [542, 380] on button "Save" at bounding box center [511, 385] width 305 height 32
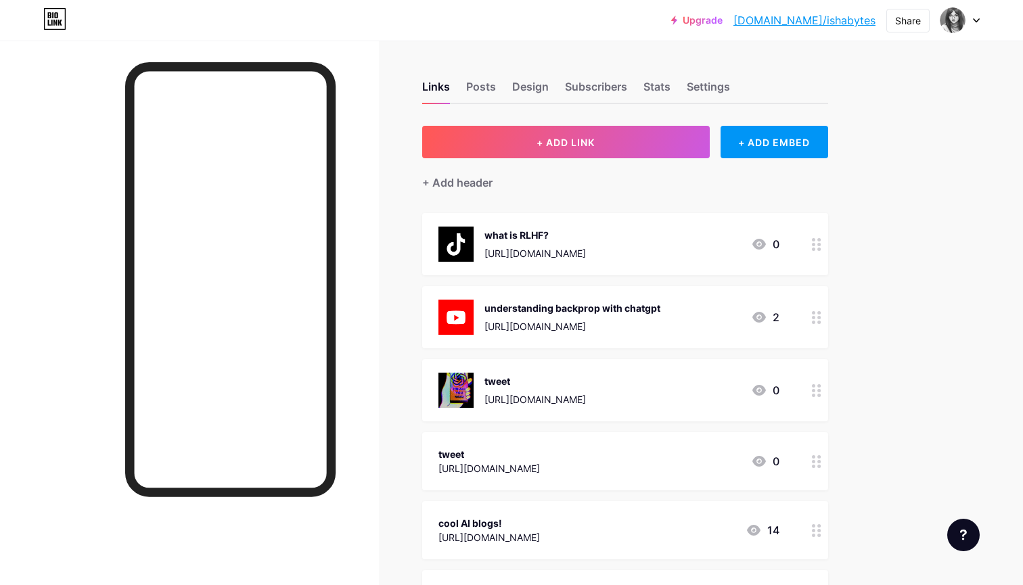
click at [813, 456] on circle at bounding box center [813, 457] width 3 height 3
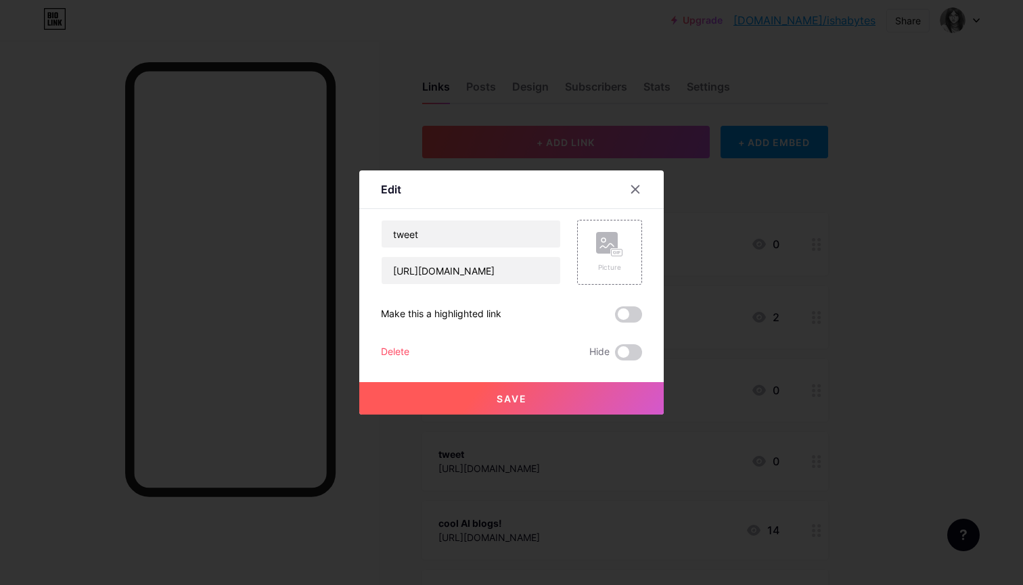
click at [403, 353] on div "Delete" at bounding box center [395, 353] width 28 height 16
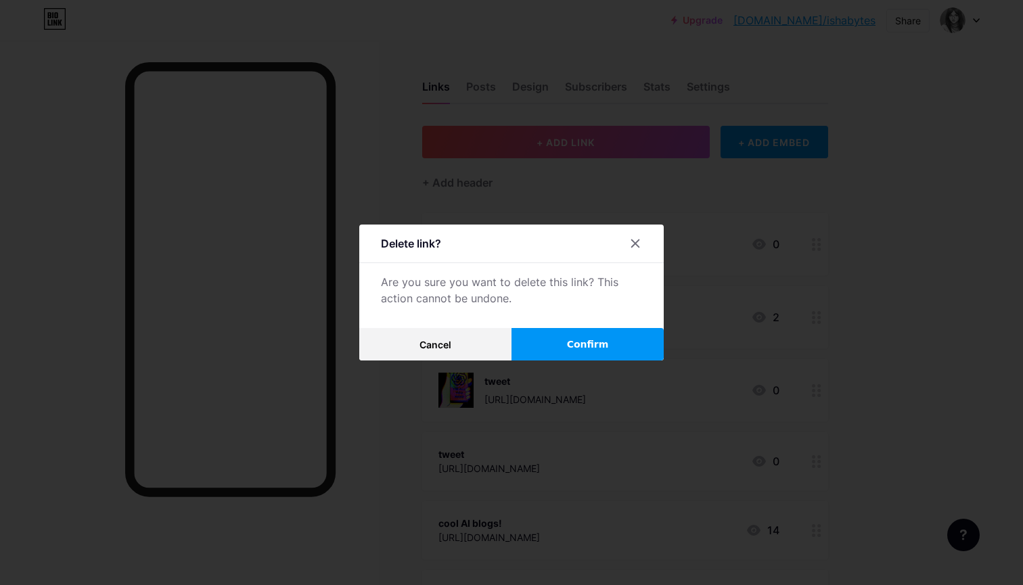
click at [585, 336] on button "Confirm" at bounding box center [588, 344] width 152 height 32
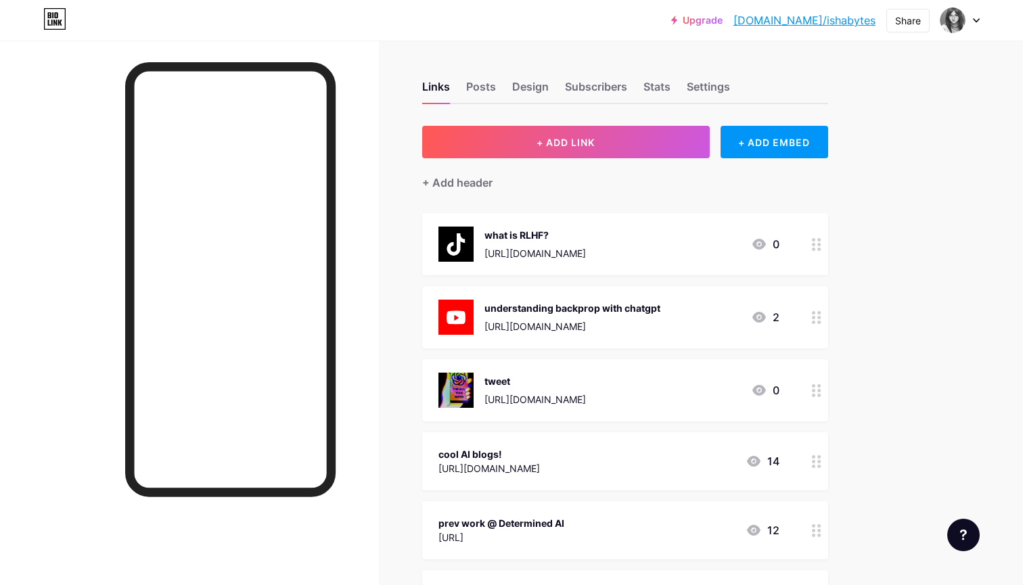
click at [818, 391] on icon at bounding box center [816, 390] width 9 height 13
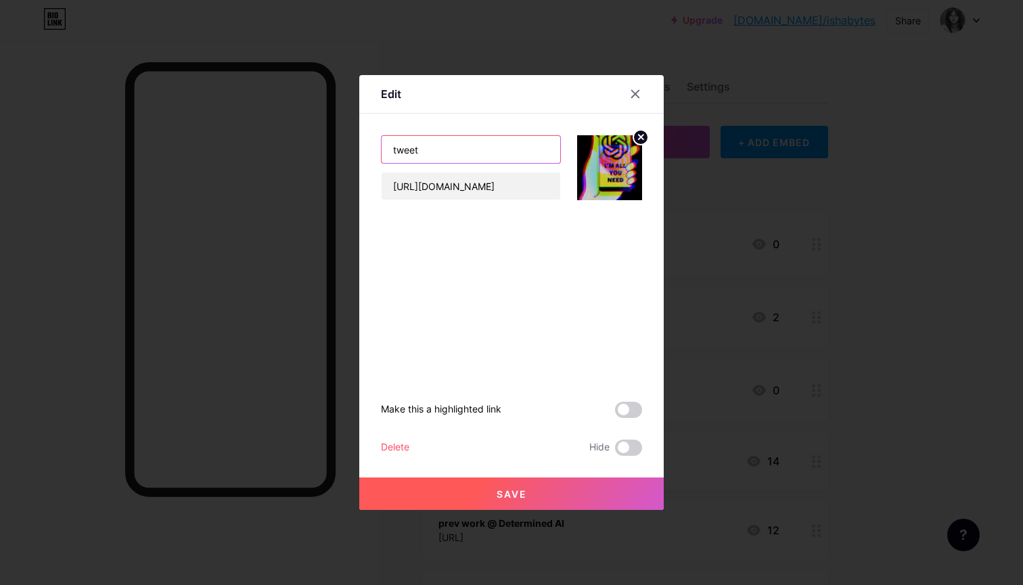
click at [447, 158] on input "tweet" at bounding box center [471, 149] width 179 height 27
type input "\"
type input "w"
type input "c"
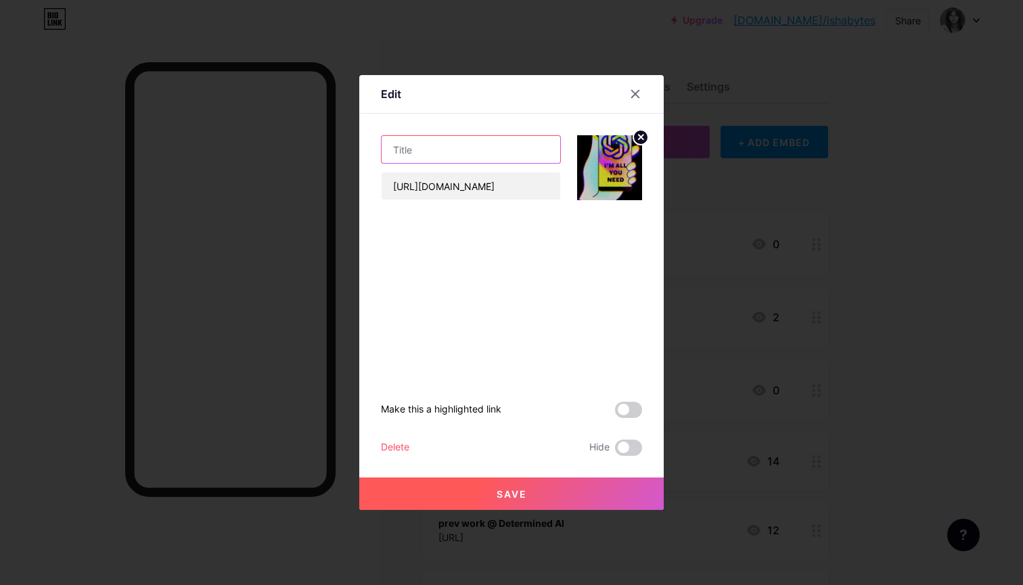
click at [523, 155] on input "text" at bounding box center [471, 149] width 179 height 27
type input "t"
type input "what did you do [DATE]?"
click at [514, 487] on button "Save" at bounding box center [511, 494] width 305 height 32
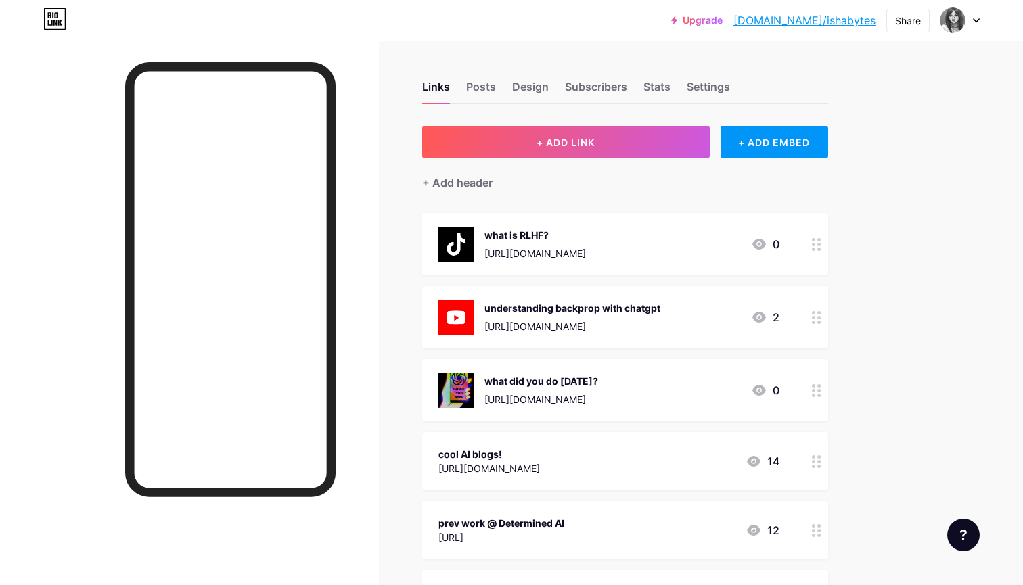
click at [822, 25] on link "[DOMAIN_NAME]/ishabytes" at bounding box center [805, 20] width 142 height 16
click at [808, 391] on div at bounding box center [816, 390] width 23 height 62
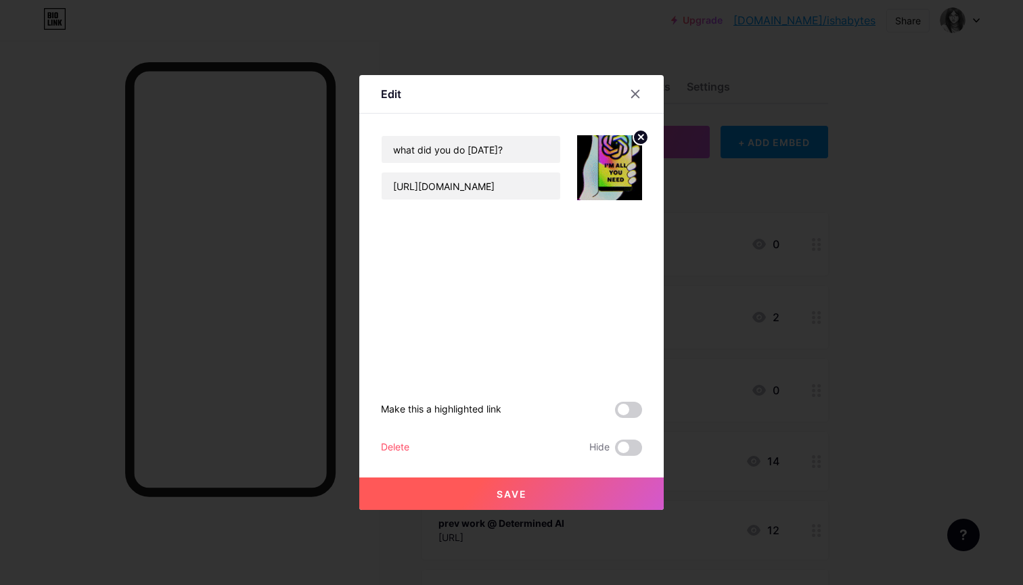
click at [399, 454] on div "Delete" at bounding box center [395, 448] width 28 height 16
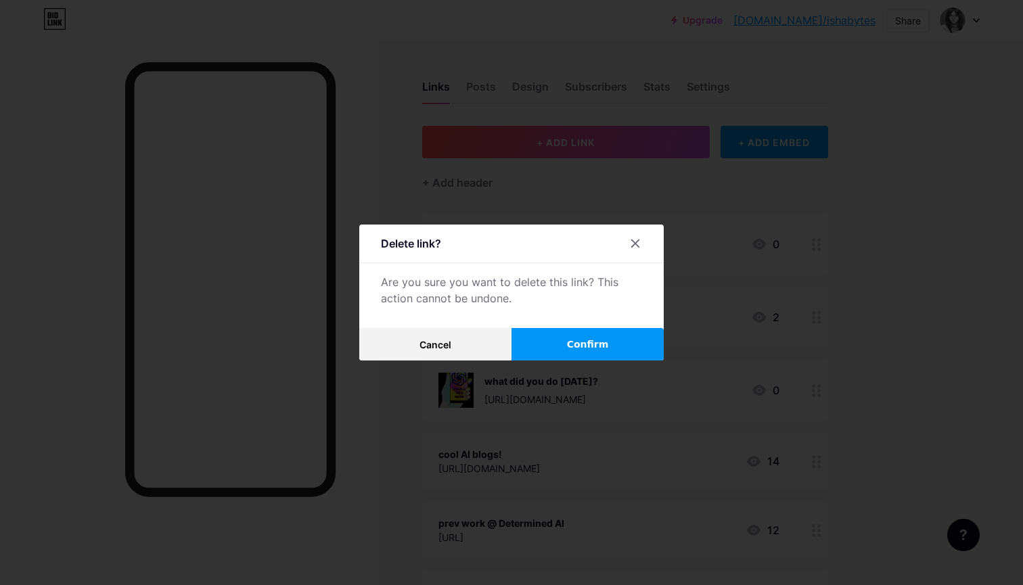
click at [573, 351] on span "Confirm" at bounding box center [588, 345] width 42 height 14
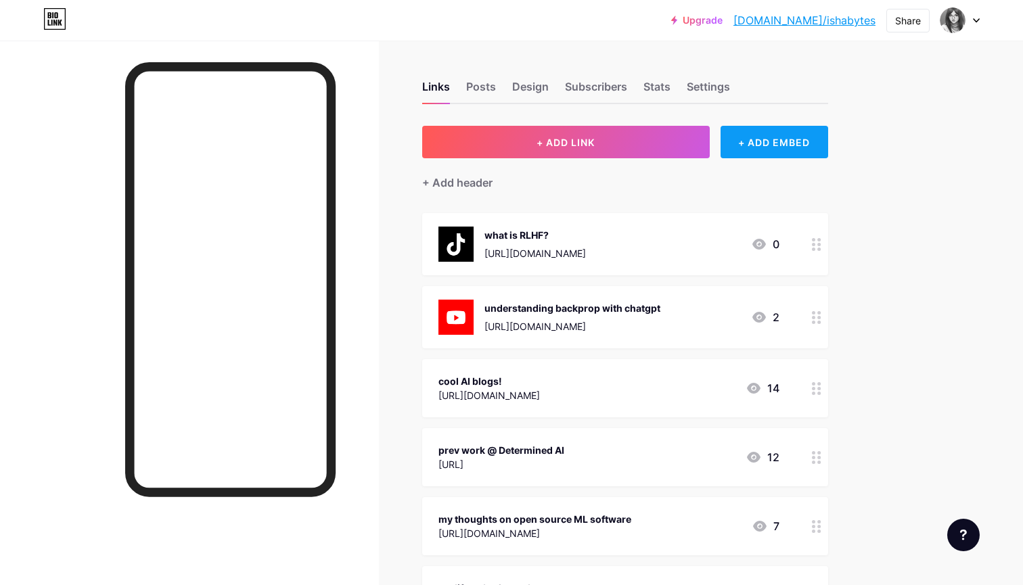
click at [763, 138] on div "+ ADD EMBED" at bounding box center [775, 142] width 108 height 32
click at [661, 56] on div "Add an embed" at bounding box center [512, 47] width 390 height 39
click at [661, 39] on icon at bounding box center [662, 40] width 11 height 11
click at [786, 125] on div "Links Posts Design Subscribers Stats Settings + ADD LINK + ADD EMBED + Add head…" at bounding box center [442, 513] width 885 height 945
click at [784, 131] on div "+ ADD EMBED" at bounding box center [775, 142] width 108 height 32
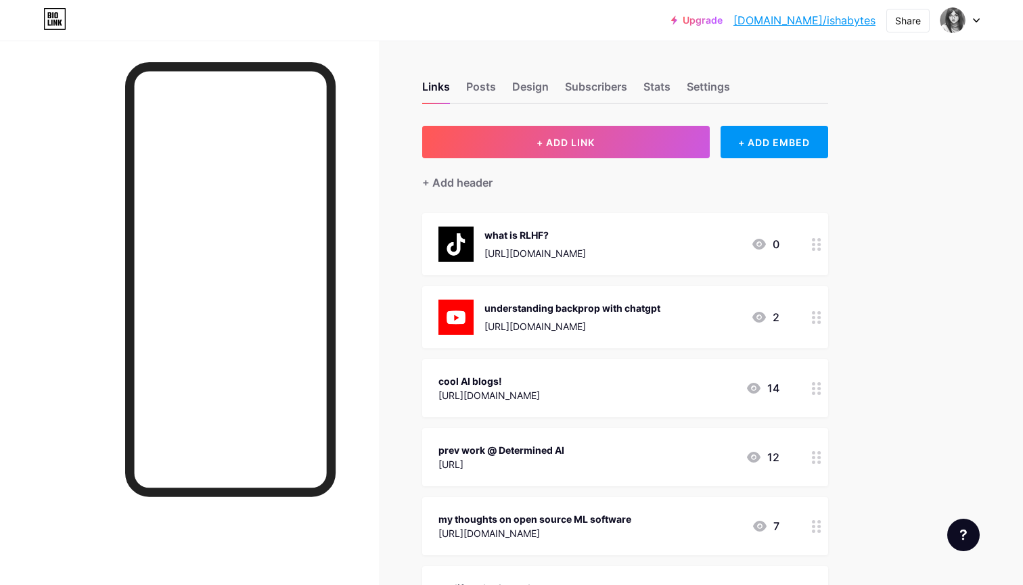
scroll to position [139, 0]
click at [558, 424] on span "ADD" at bounding box center [555, 424] width 18 height 12
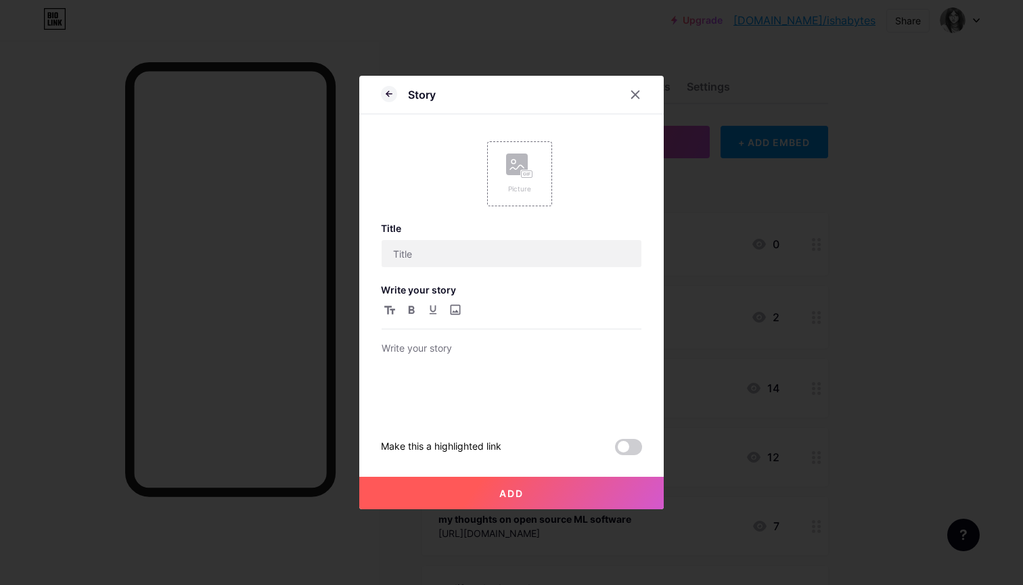
scroll to position [0, 0]
click at [383, 97] on icon at bounding box center [389, 94] width 16 height 16
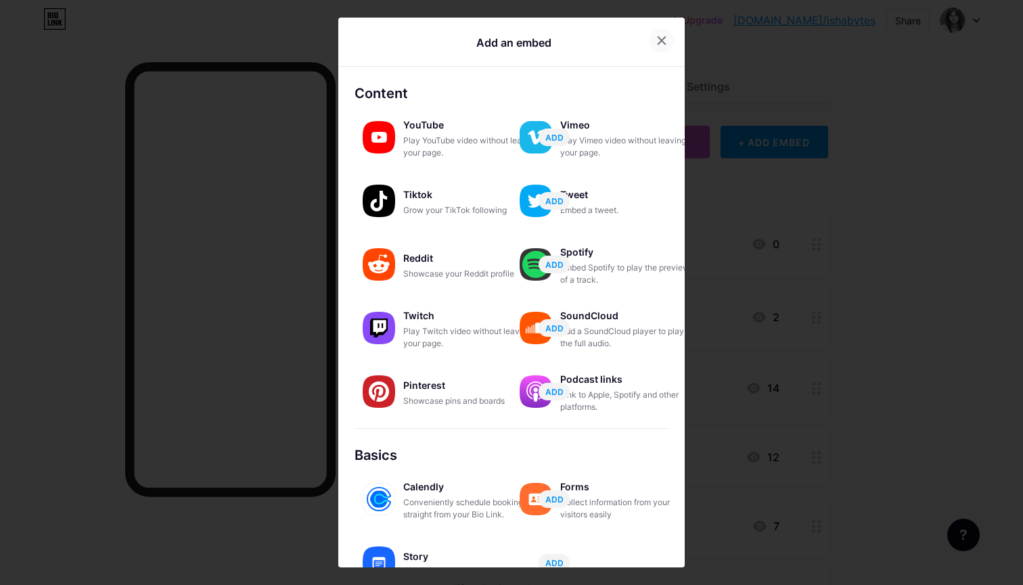
click at [650, 46] on div at bounding box center [678, 40] width 57 height 24
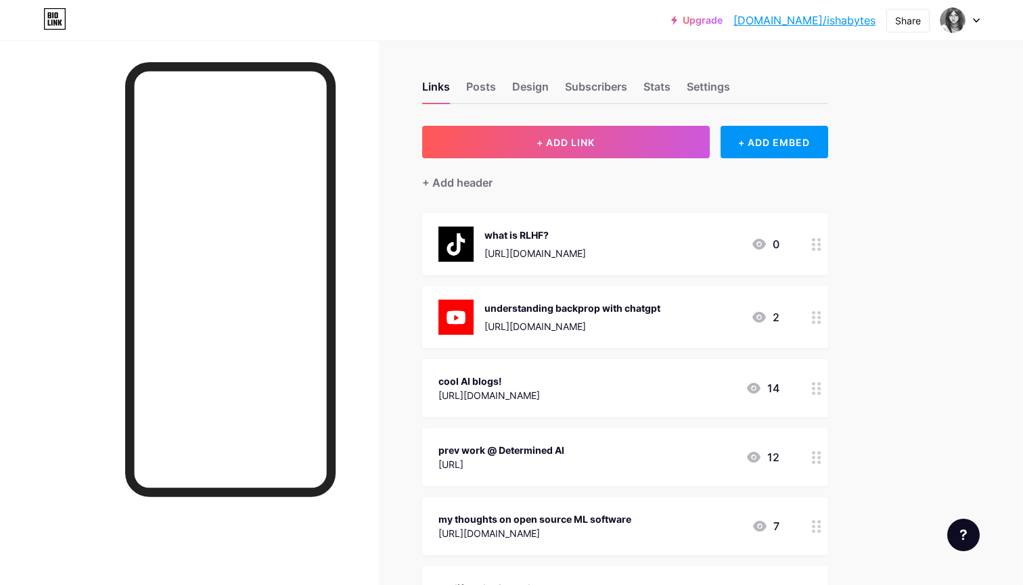
click at [723, 16] on link "Upgrade" at bounding box center [696, 20] width 51 height 11
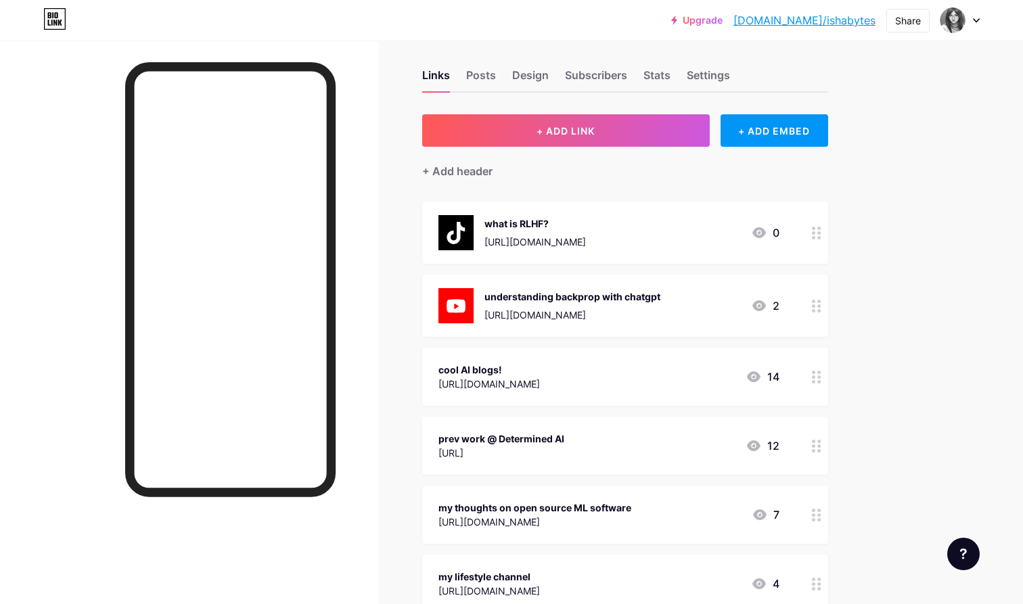
scroll to position [13, 0]
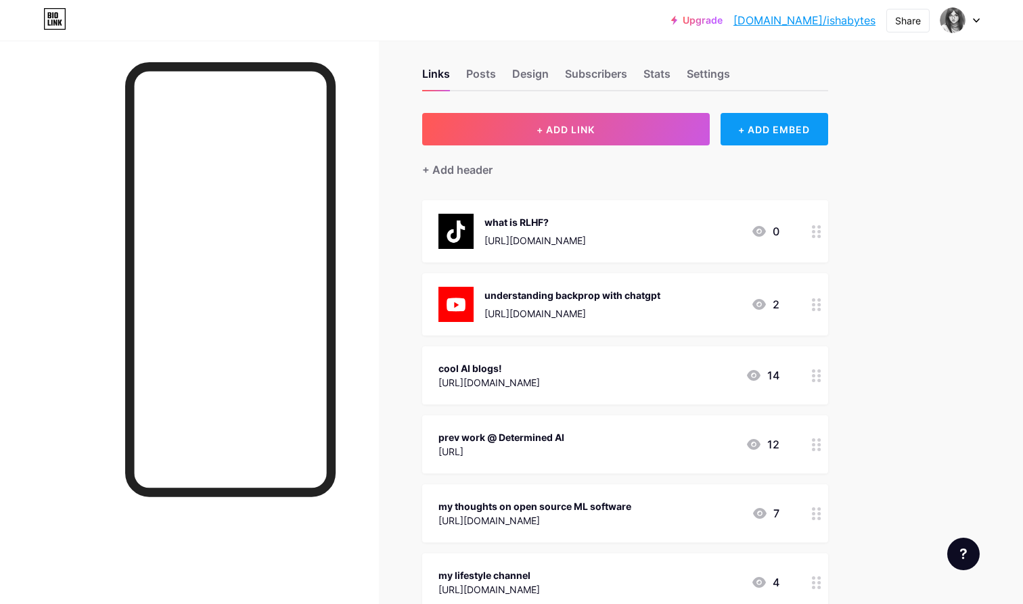
click at [792, 116] on div "+ ADD EMBED" at bounding box center [775, 129] width 108 height 32
click at [602, 202] on div "Tweet" at bounding box center [627, 196] width 135 height 19
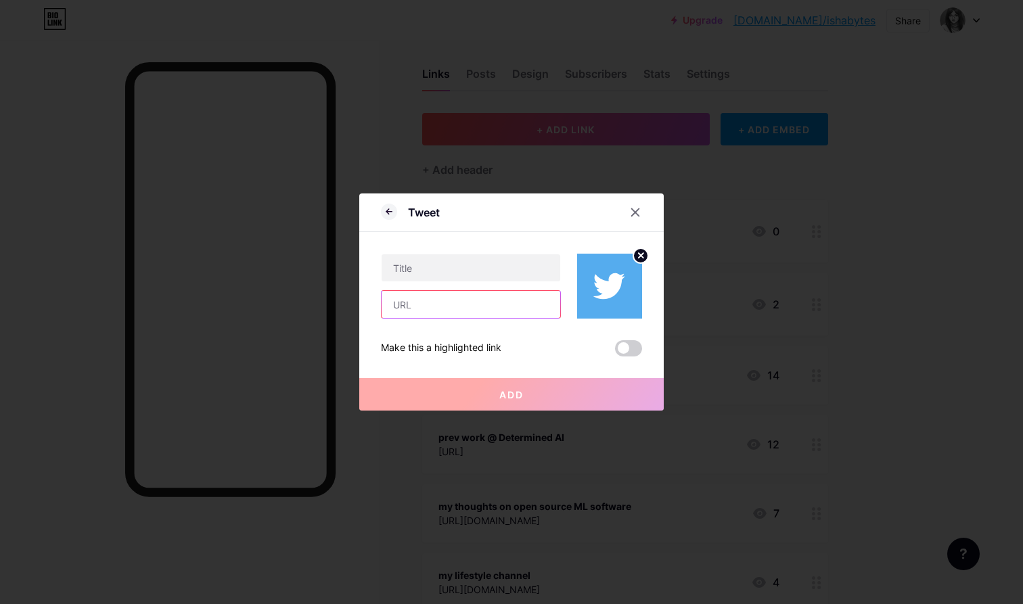
click at [503, 310] on input "text" at bounding box center [471, 304] width 179 height 27
click at [467, 283] on div at bounding box center [471, 286] width 180 height 65
click at [472, 266] on input "text" at bounding box center [471, 268] width 179 height 27
click at [380, 215] on div "Tweet" at bounding box center [511, 216] width 305 height 32
click at [386, 213] on icon at bounding box center [389, 212] width 16 height 16
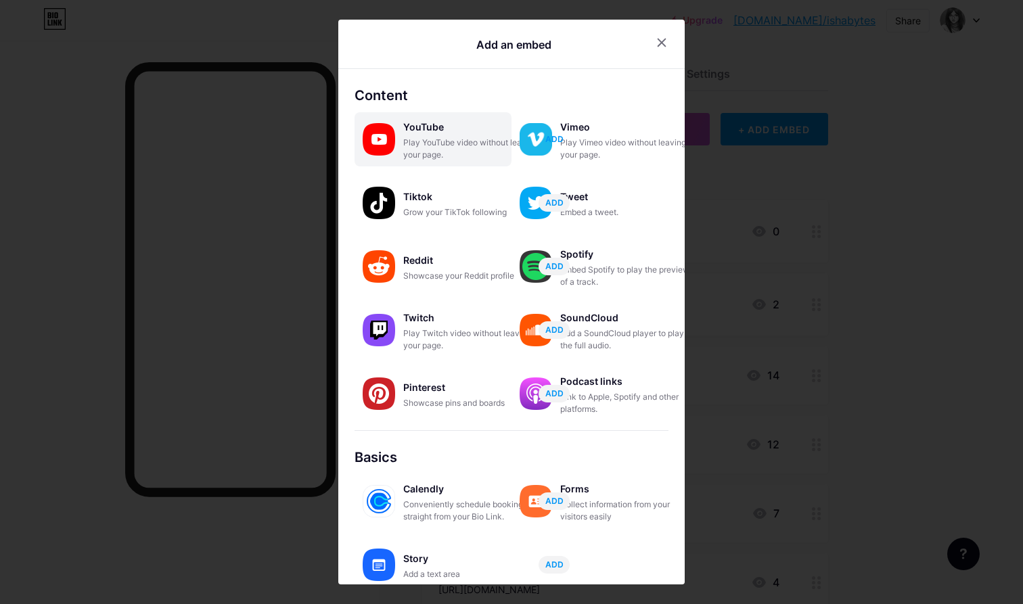
click at [556, 142] on span "ADD" at bounding box center [555, 139] width 18 height 12
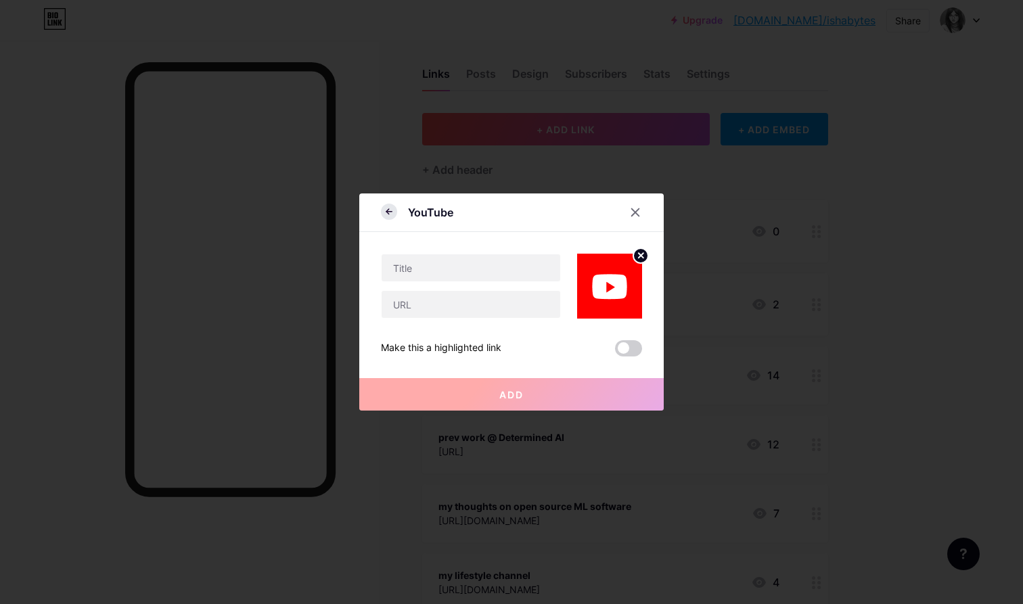
click at [389, 208] on icon at bounding box center [389, 212] width 16 height 16
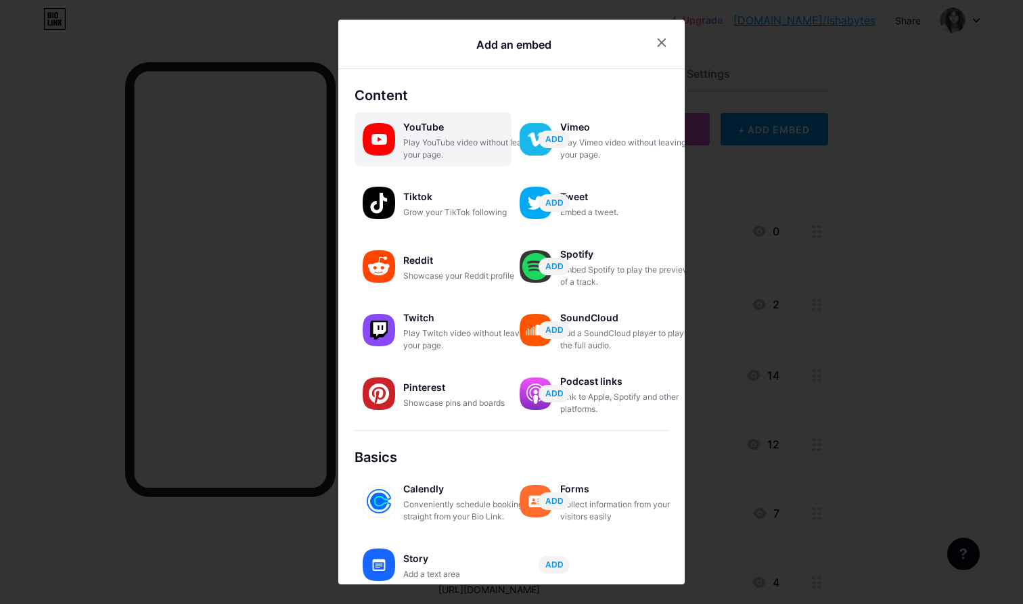
click at [432, 141] on div "Play YouTube video without leaving your page." at bounding box center [470, 149] width 135 height 24
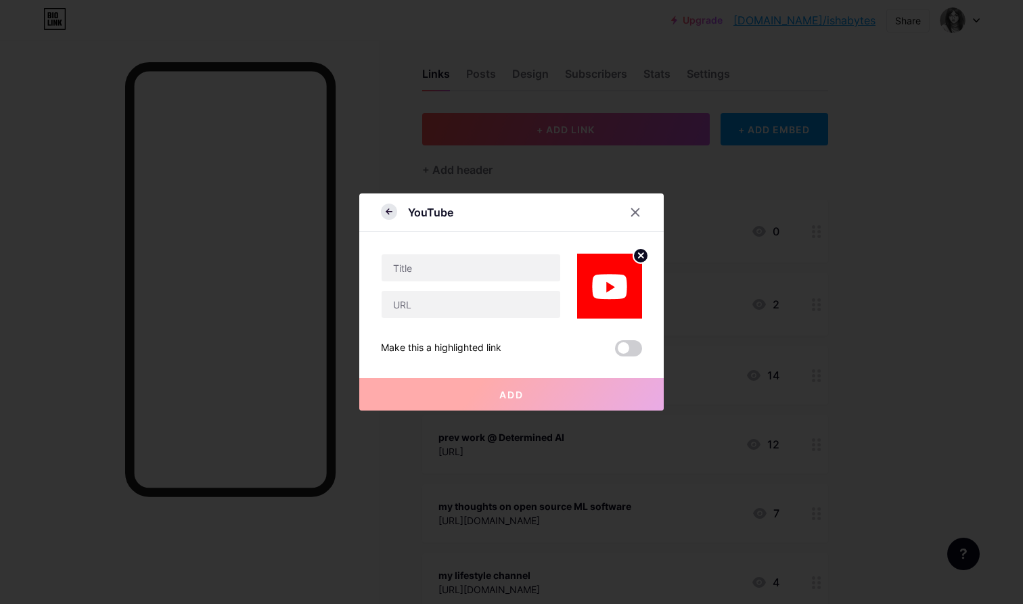
click at [384, 217] on icon at bounding box center [389, 212] width 16 height 16
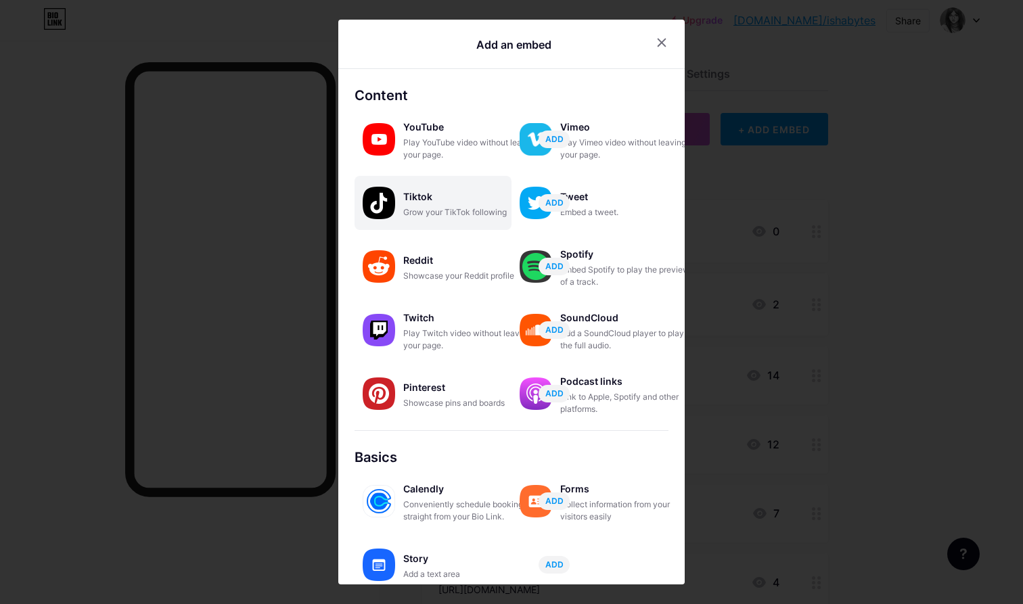
click at [462, 208] on div "Grow your TikTok following" at bounding box center [470, 212] width 135 height 12
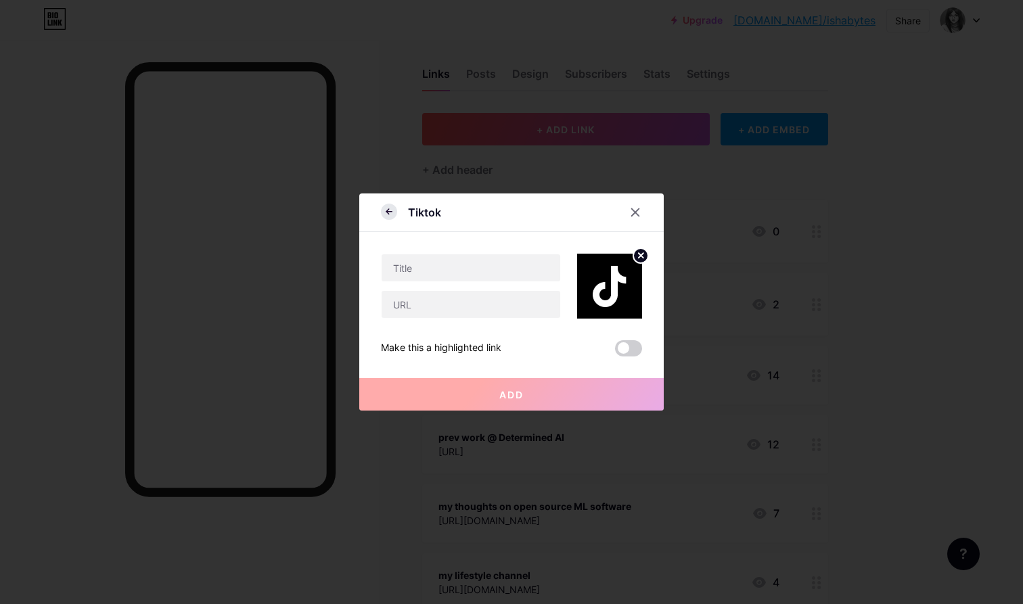
click at [385, 216] on icon at bounding box center [389, 212] width 16 height 16
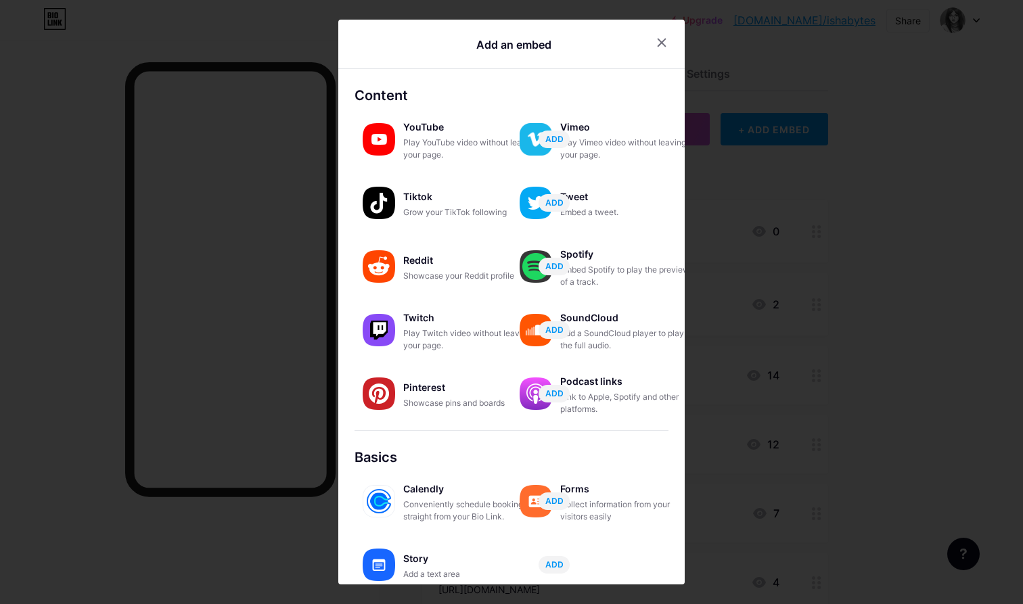
click at [426, 295] on div "Reddit Showcase your Reddit profile ADD" at bounding box center [433, 268] width 157 height 57
click at [434, 273] on div "Showcase your Reddit profile" at bounding box center [470, 276] width 135 height 12
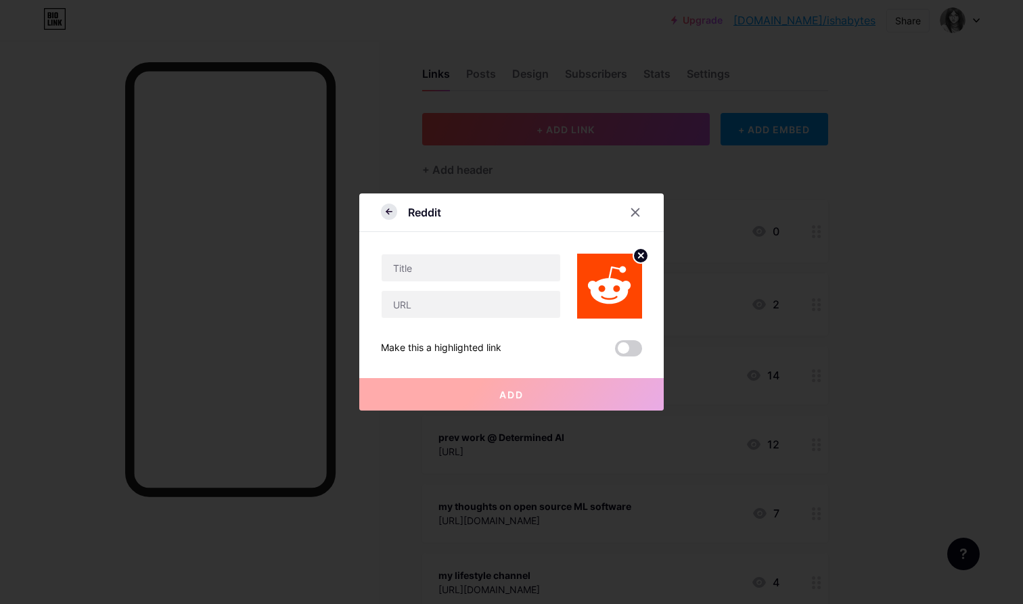
click at [385, 213] on icon at bounding box center [389, 212] width 16 height 16
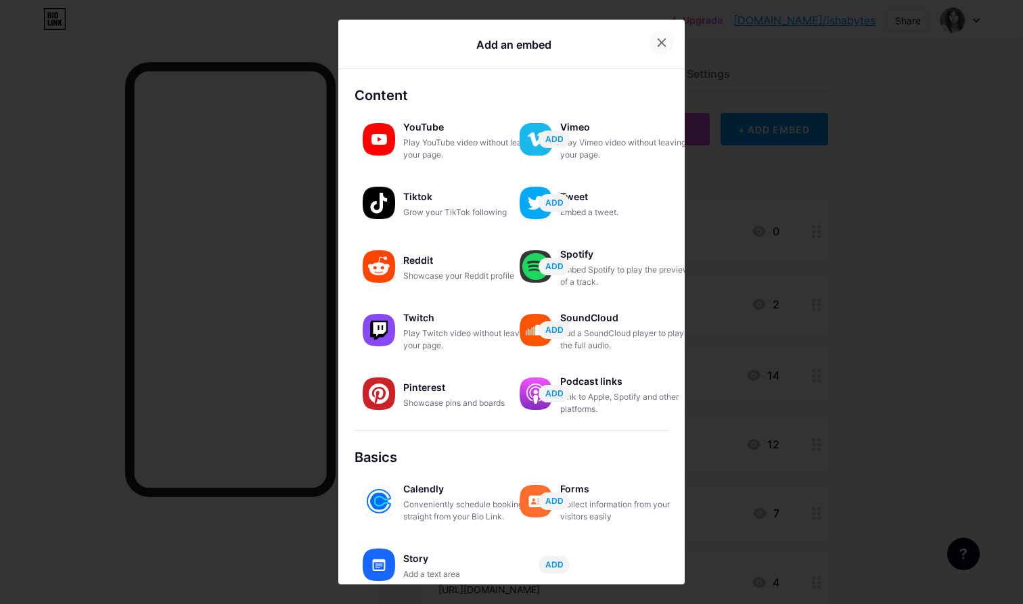
click at [662, 41] on icon at bounding box center [662, 42] width 11 height 11
